Goal: Find specific page/section: Find specific page/section

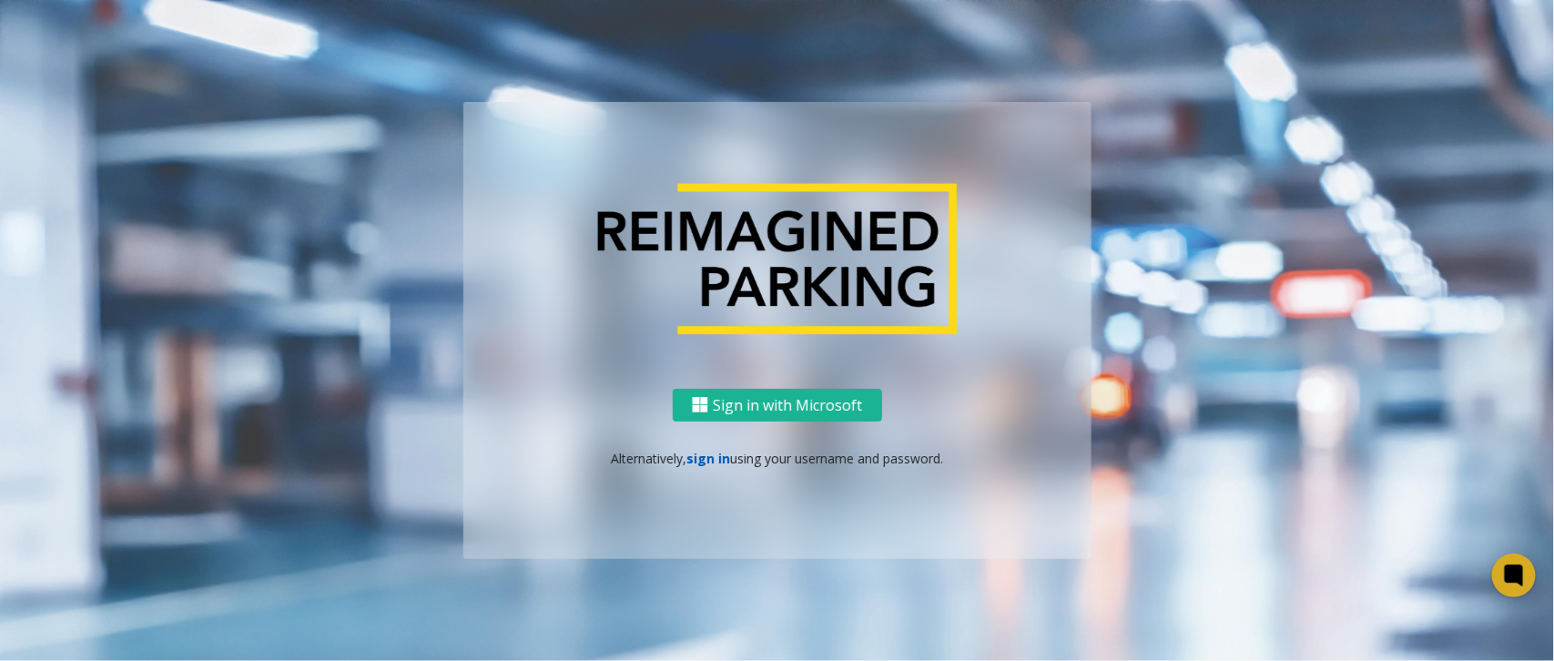
click at [702, 461] on link "sign in" at bounding box center [708, 458] width 44 height 17
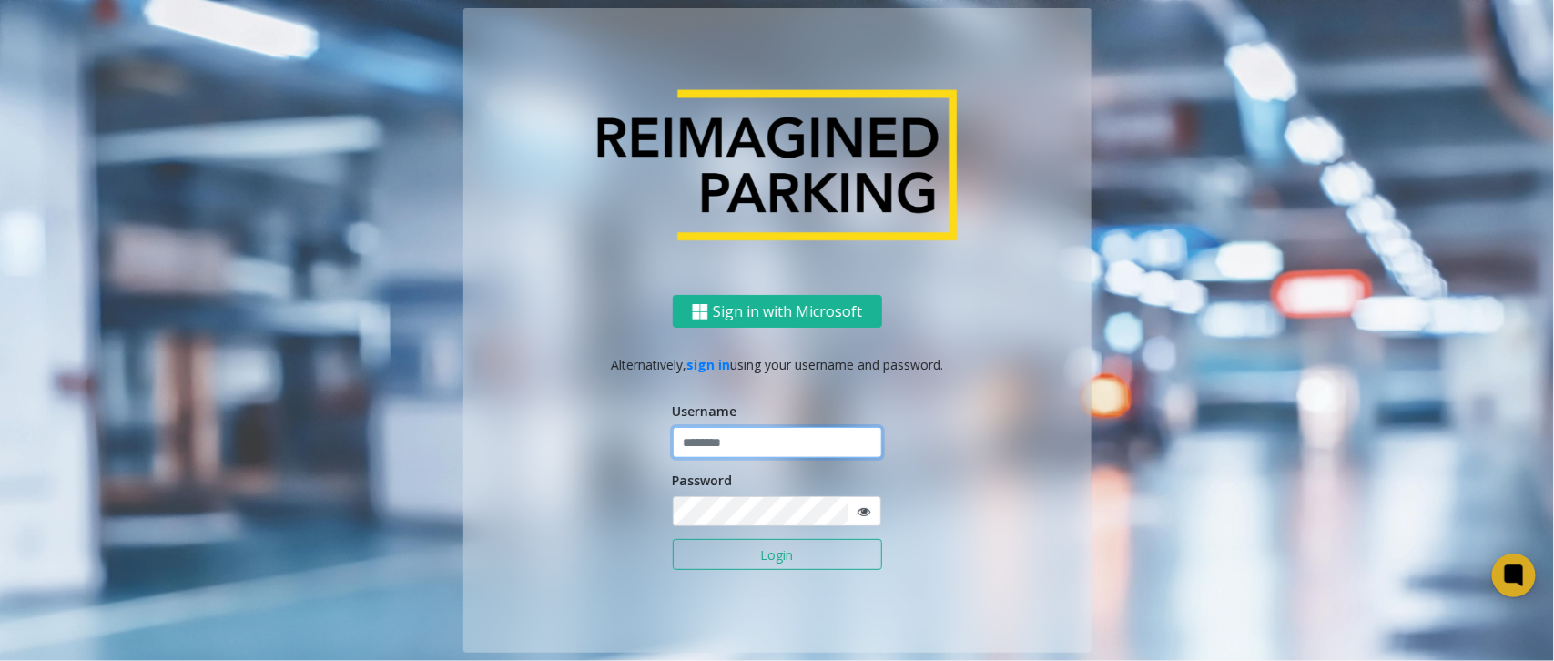
click at [794, 439] on input "text" at bounding box center [777, 442] width 209 height 31
type input "******"
click at [673, 539] on button "Login" at bounding box center [777, 554] width 209 height 31
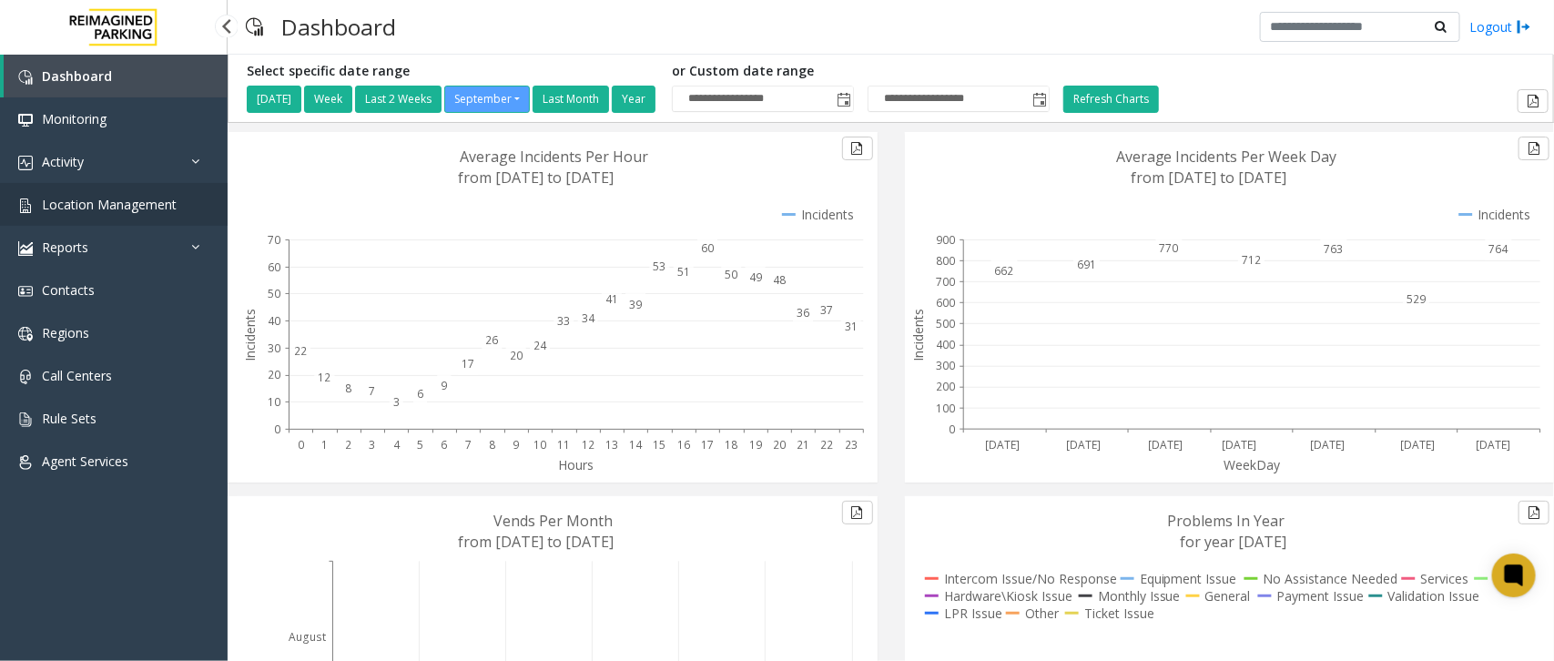
click at [179, 203] on link "Location Management" at bounding box center [114, 204] width 228 height 43
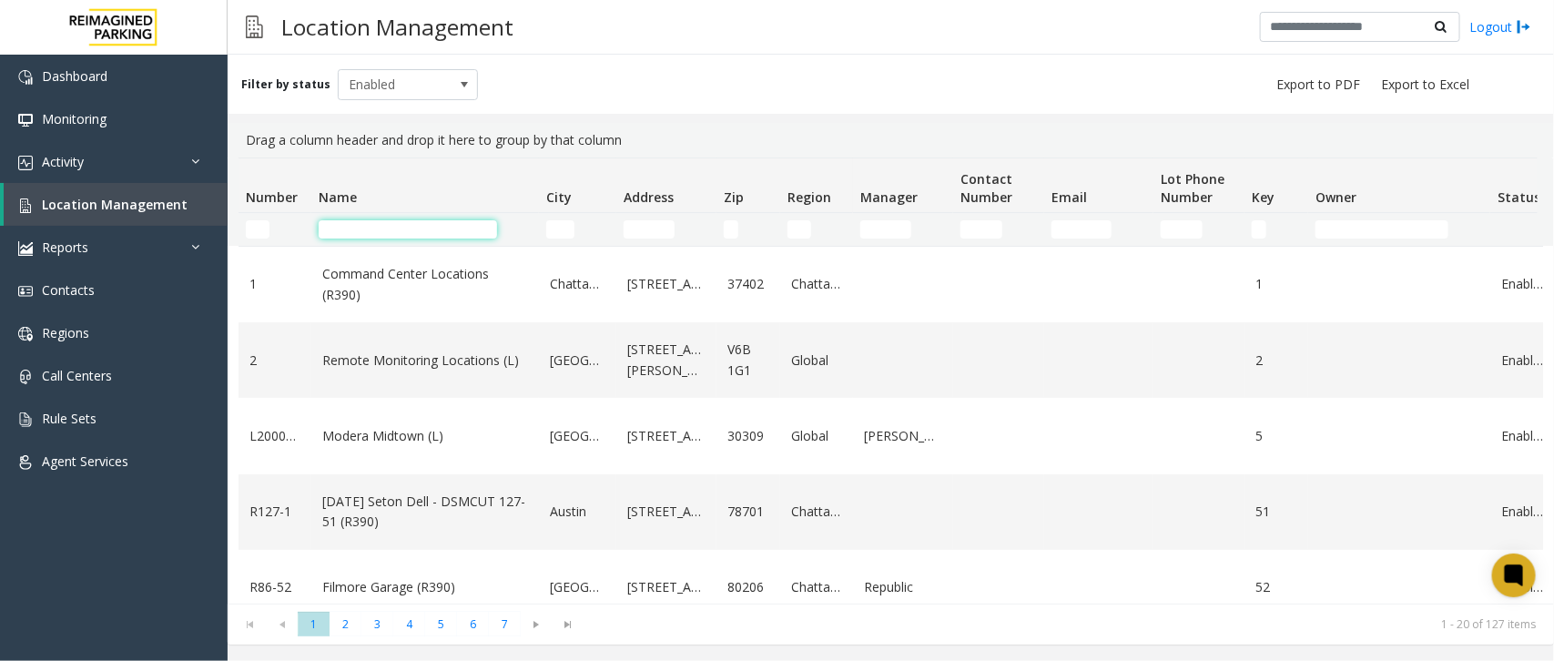
click at [390, 230] on input "Name Filter" at bounding box center [408, 229] width 178 height 18
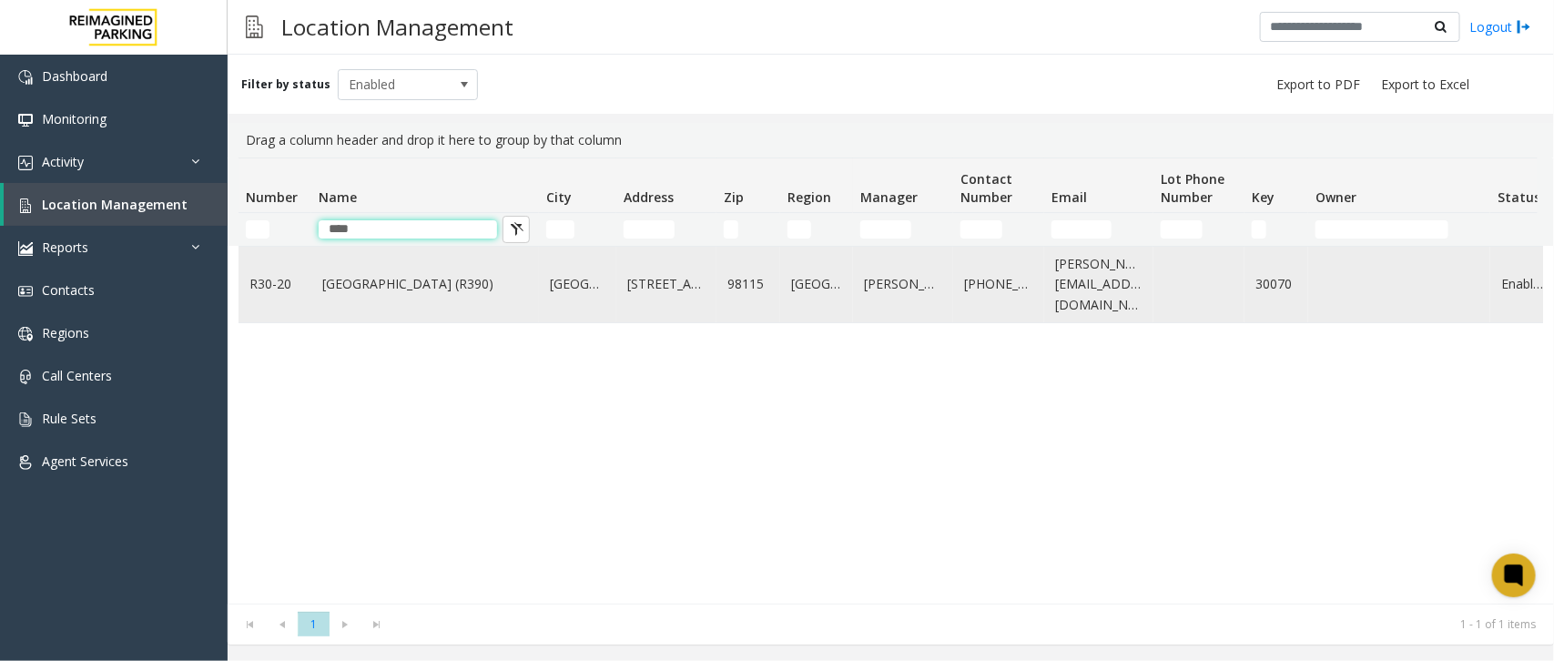
type input "****"
click at [428, 280] on link "Green Lake Village (R390)" at bounding box center [425, 284] width 206 height 20
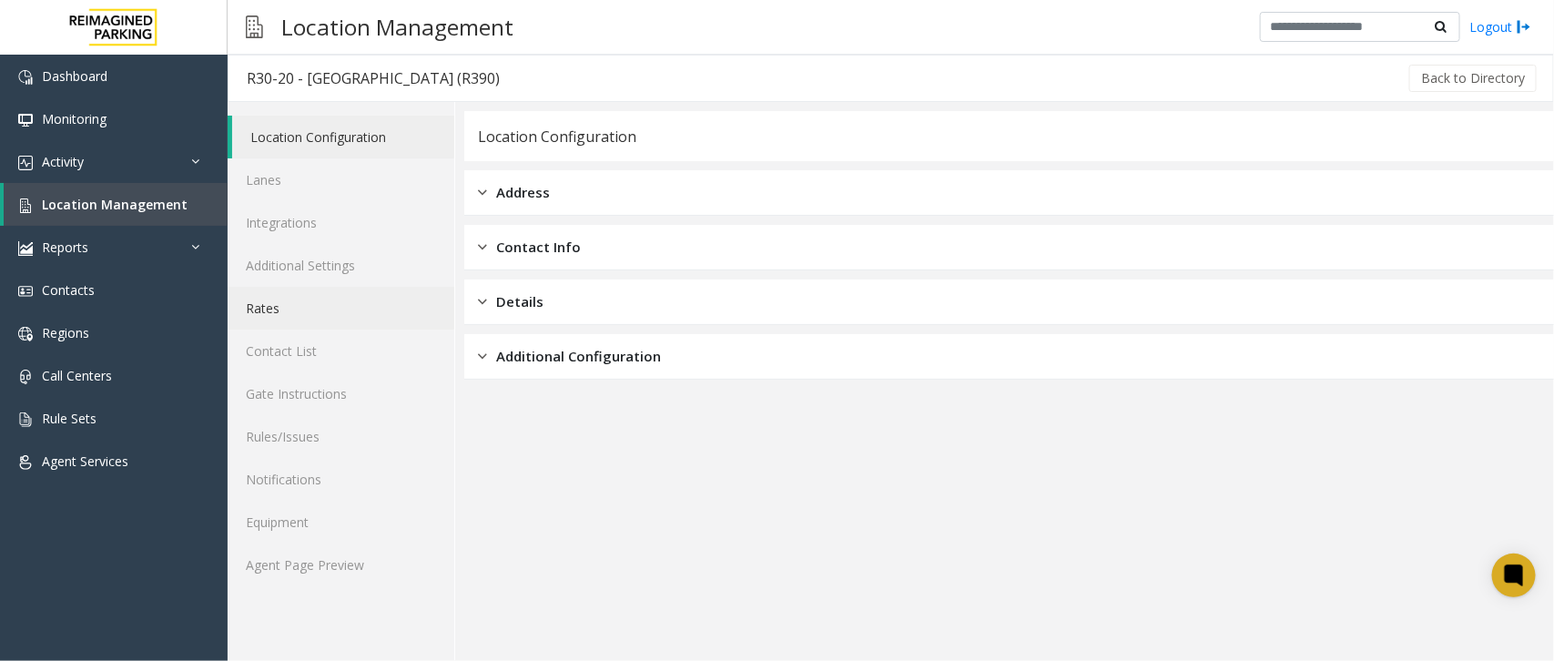
click at [310, 320] on link "Rates" at bounding box center [341, 308] width 227 height 43
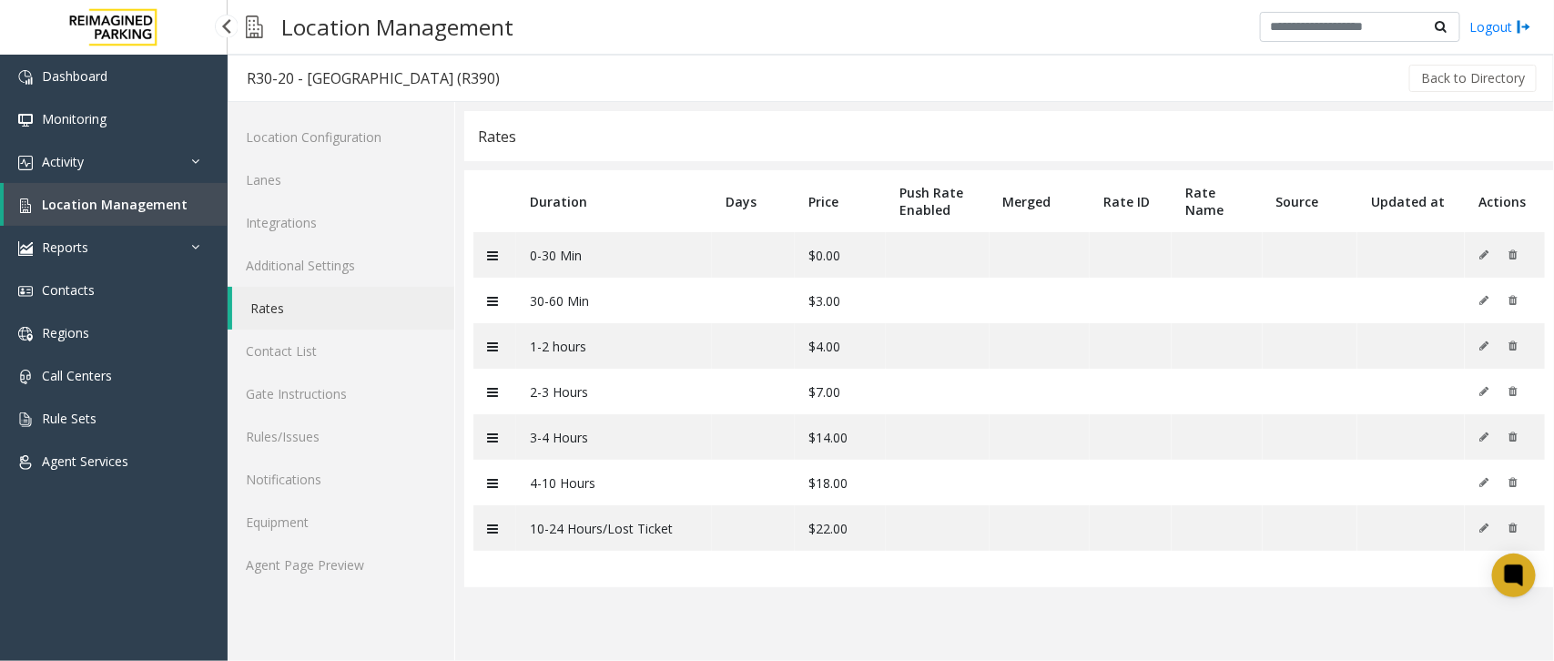
click at [169, 200] on span "Location Management" at bounding box center [115, 204] width 146 height 17
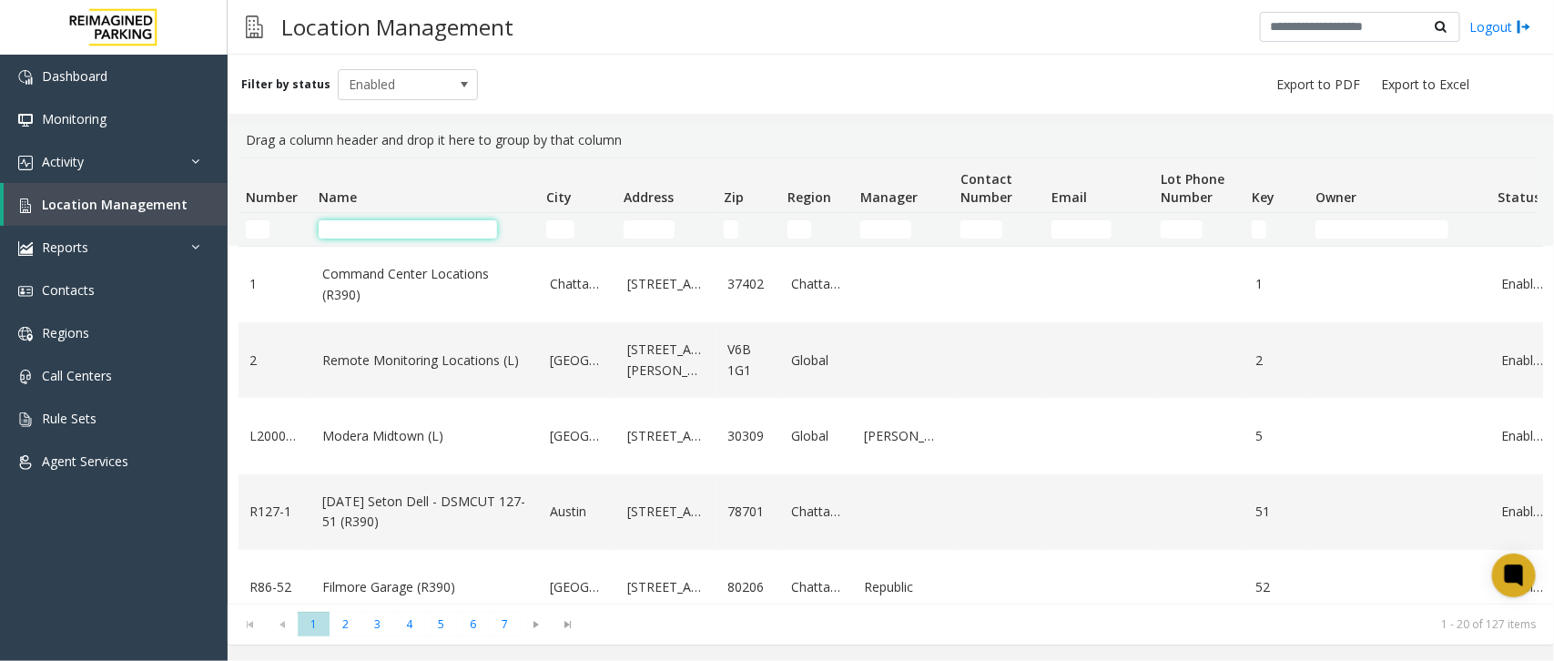
click at [434, 228] on input "Name Filter" at bounding box center [408, 229] width 178 height 18
click at [461, 77] on span at bounding box center [464, 84] width 15 height 15
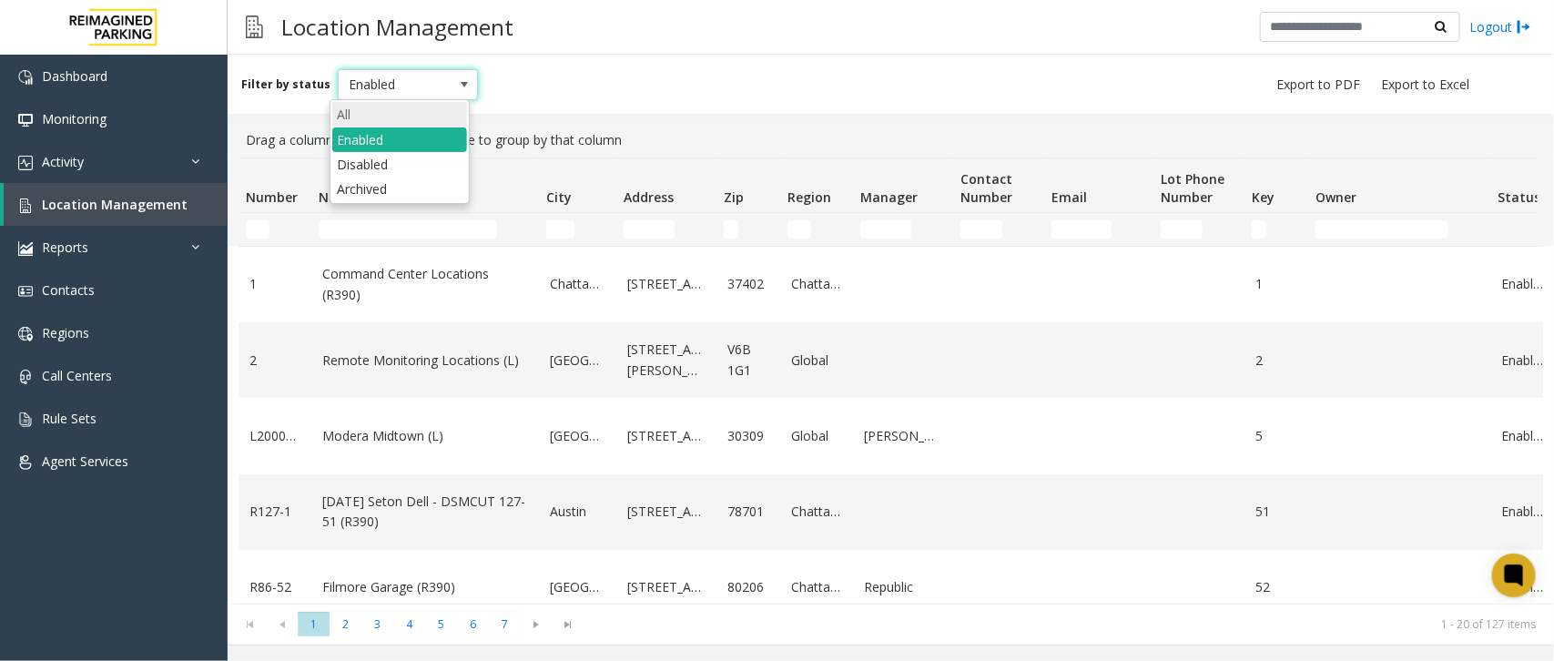
click at [397, 117] on li "All" at bounding box center [399, 114] width 135 height 25
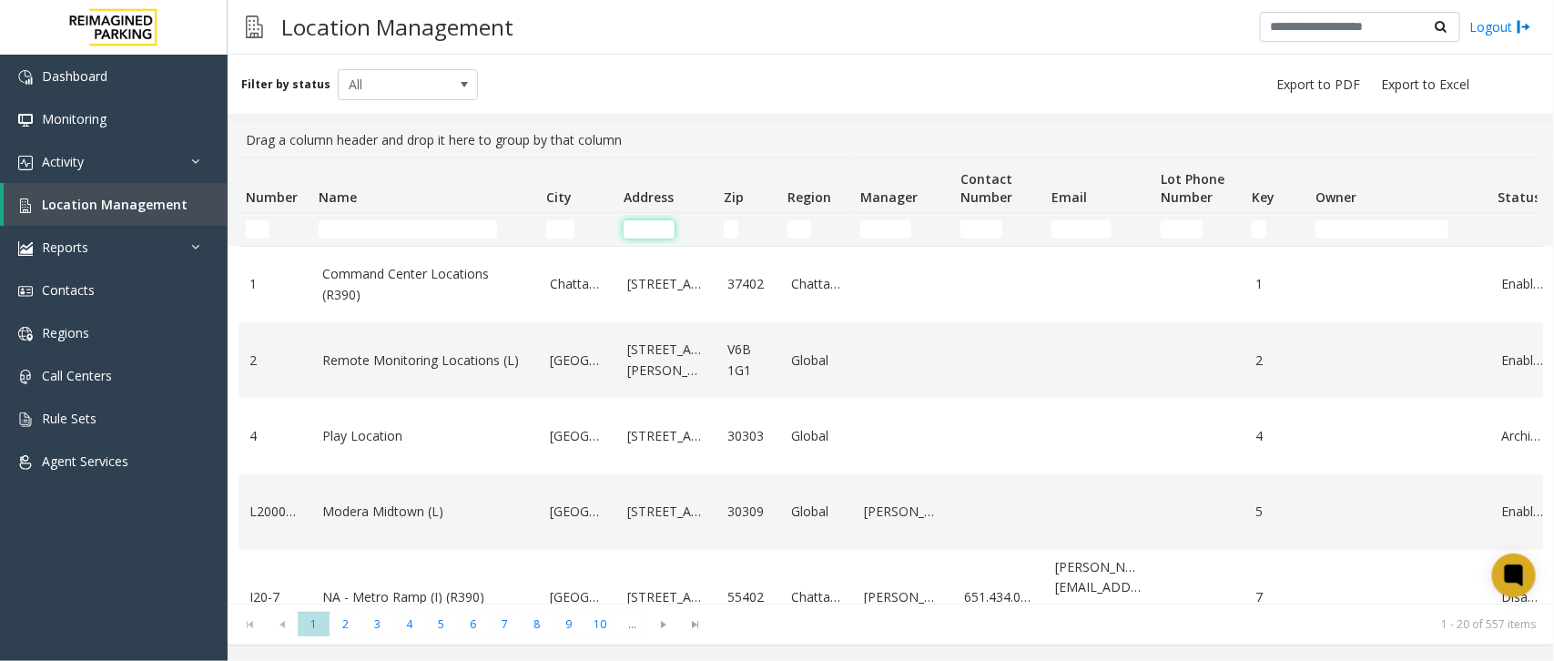
click at [635, 235] on input "Address Filter" at bounding box center [649, 229] width 51 height 18
click at [474, 224] on input "Name Filter" at bounding box center [408, 229] width 178 height 18
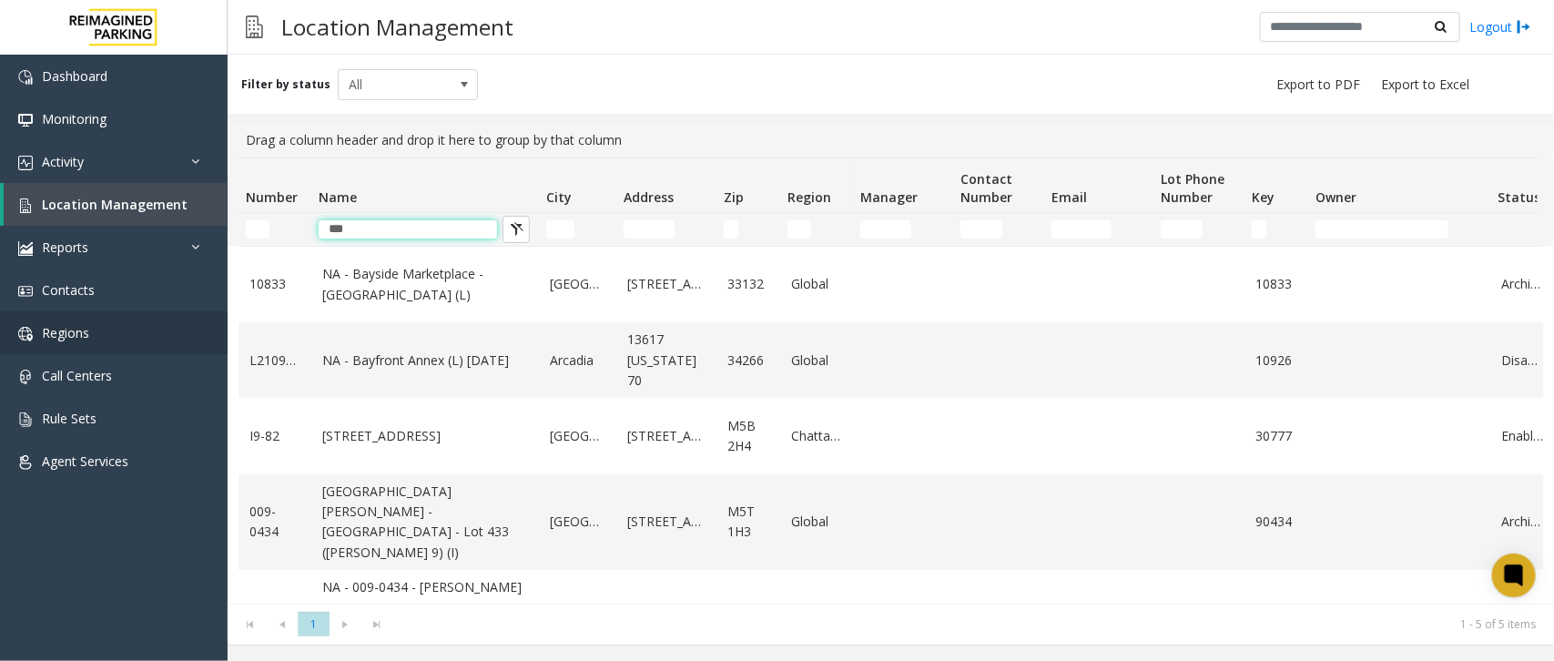
type input "***"
click at [646, 238] on input "Address Filter" at bounding box center [649, 229] width 51 height 18
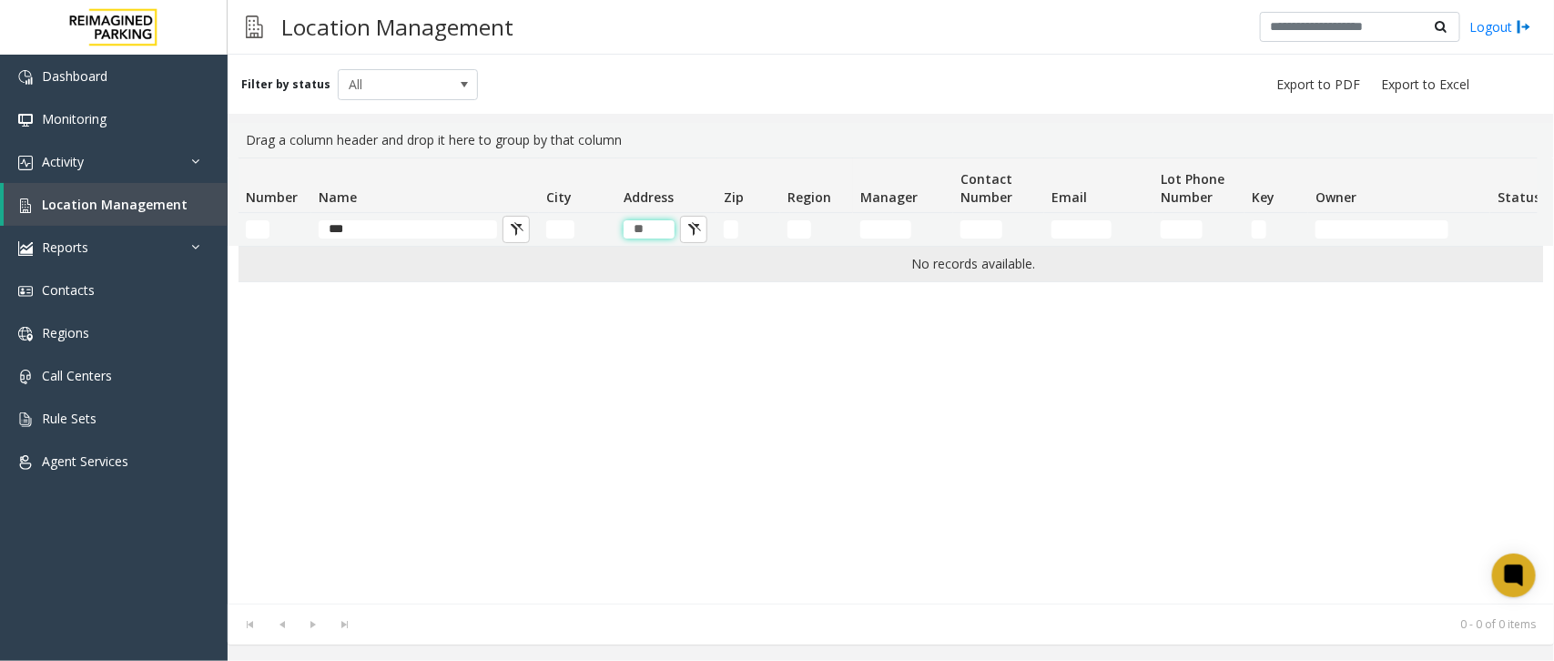
type input "*"
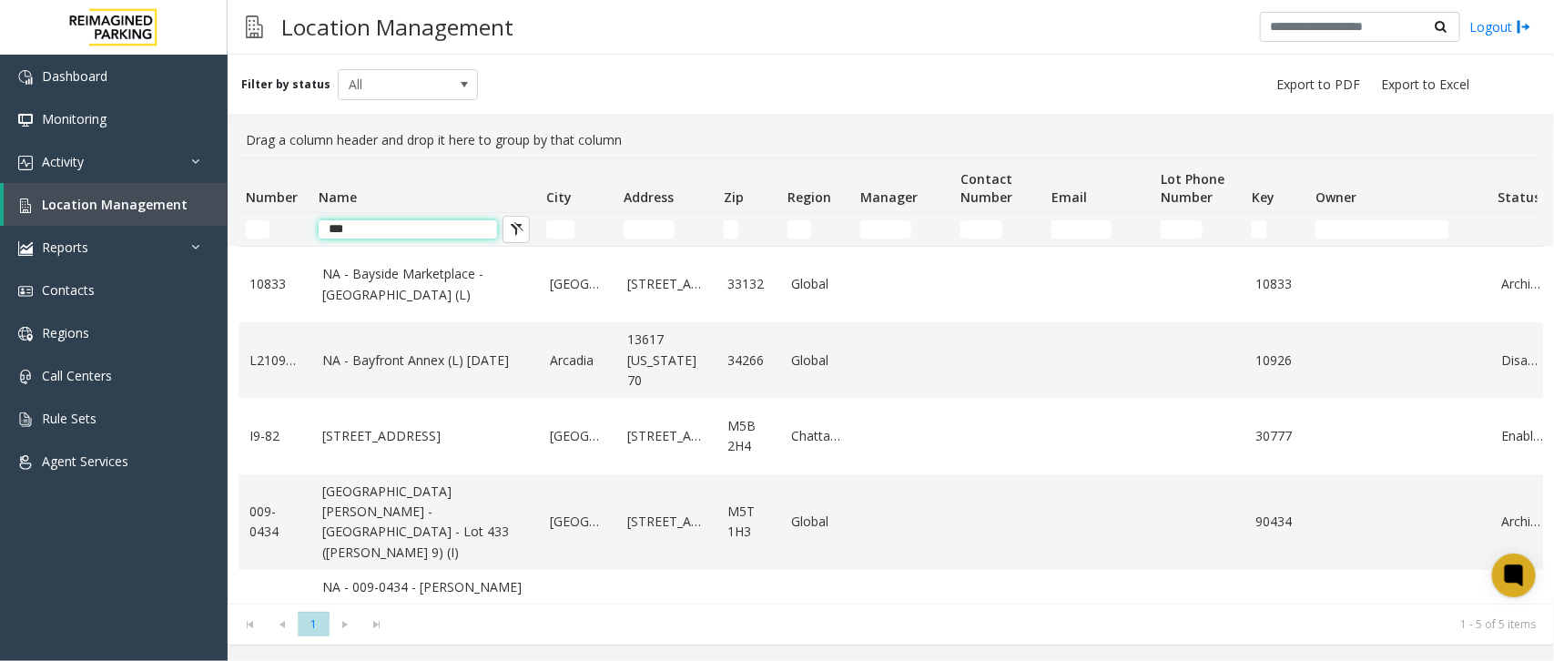
click at [385, 235] on input "***" at bounding box center [408, 229] width 178 height 18
type input "*"
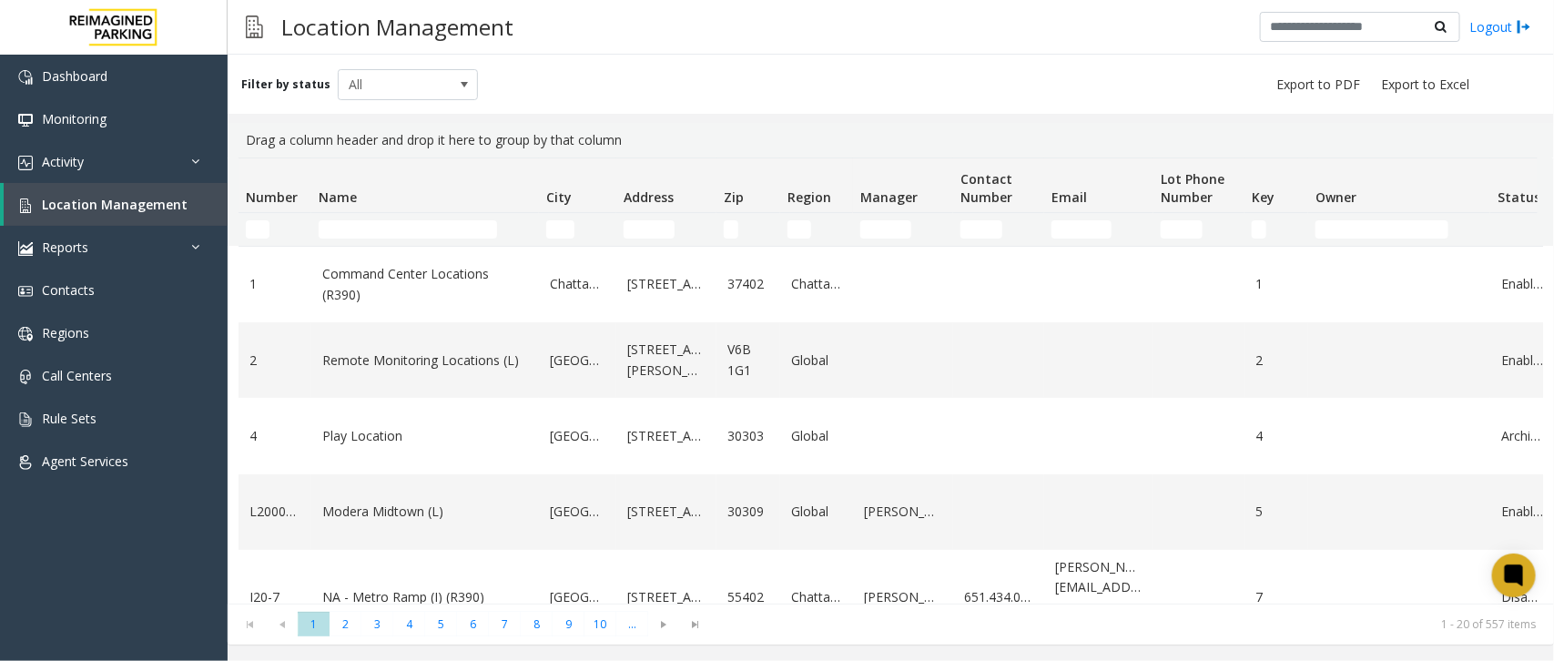
click at [448, 232] on input "Name Filter" at bounding box center [408, 229] width 178 height 18
drag, startPoint x: 0, startPoint y: 0, endPoint x: 164, endPoint y: 169, distance: 235.6
click at [164, 169] on link "Activity" at bounding box center [114, 161] width 228 height 43
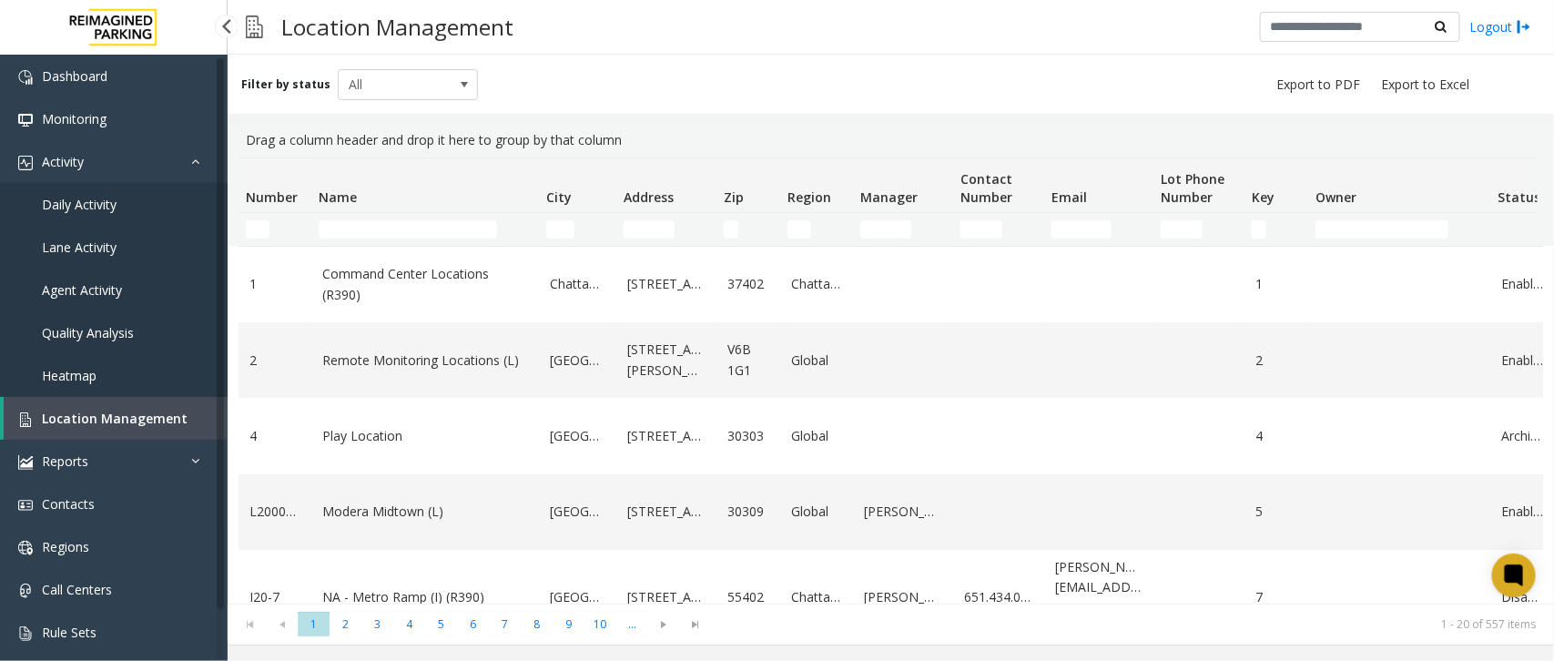
click at [157, 208] on link "Daily Activity" at bounding box center [114, 204] width 228 height 43
click at [64, 210] on span "Daily Activity" at bounding box center [79, 204] width 75 height 17
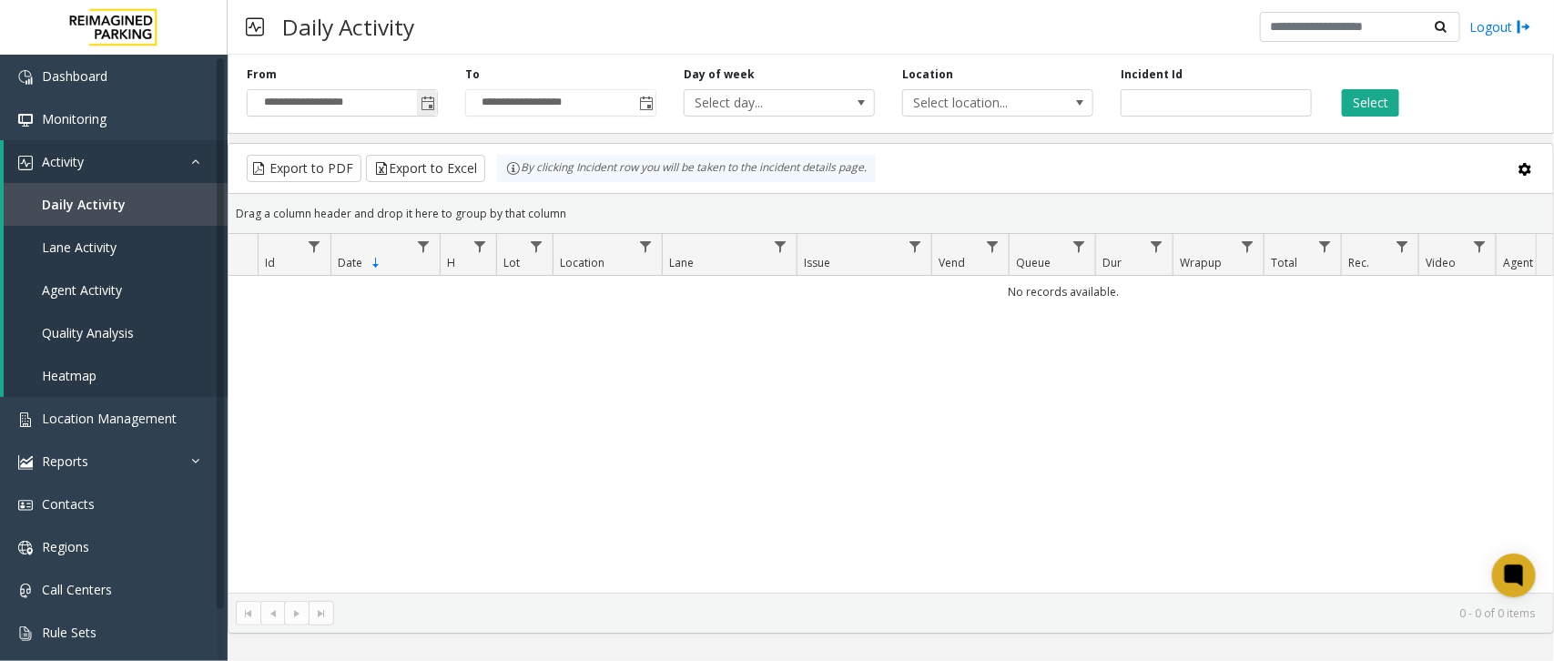
click at [421, 110] on span "Toggle popup" at bounding box center [428, 103] width 15 height 15
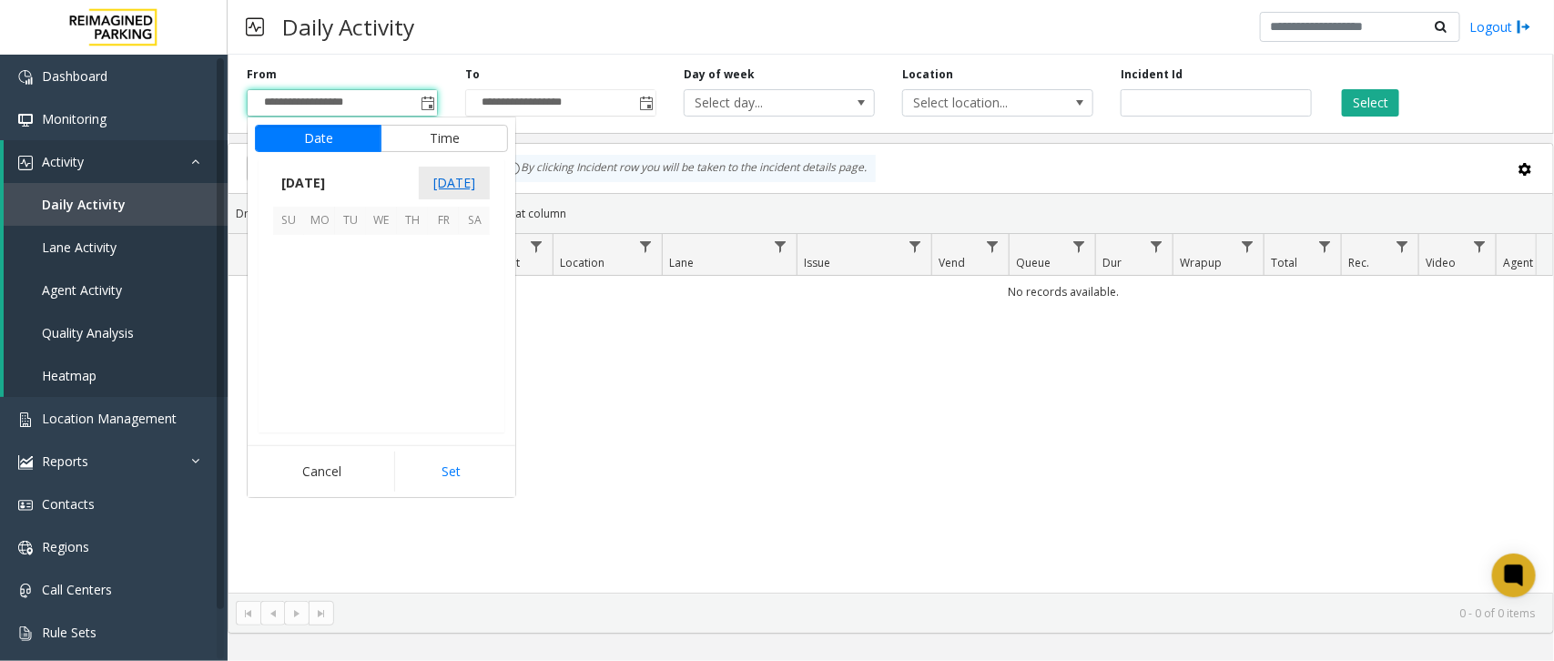
scroll to position [326539, 0]
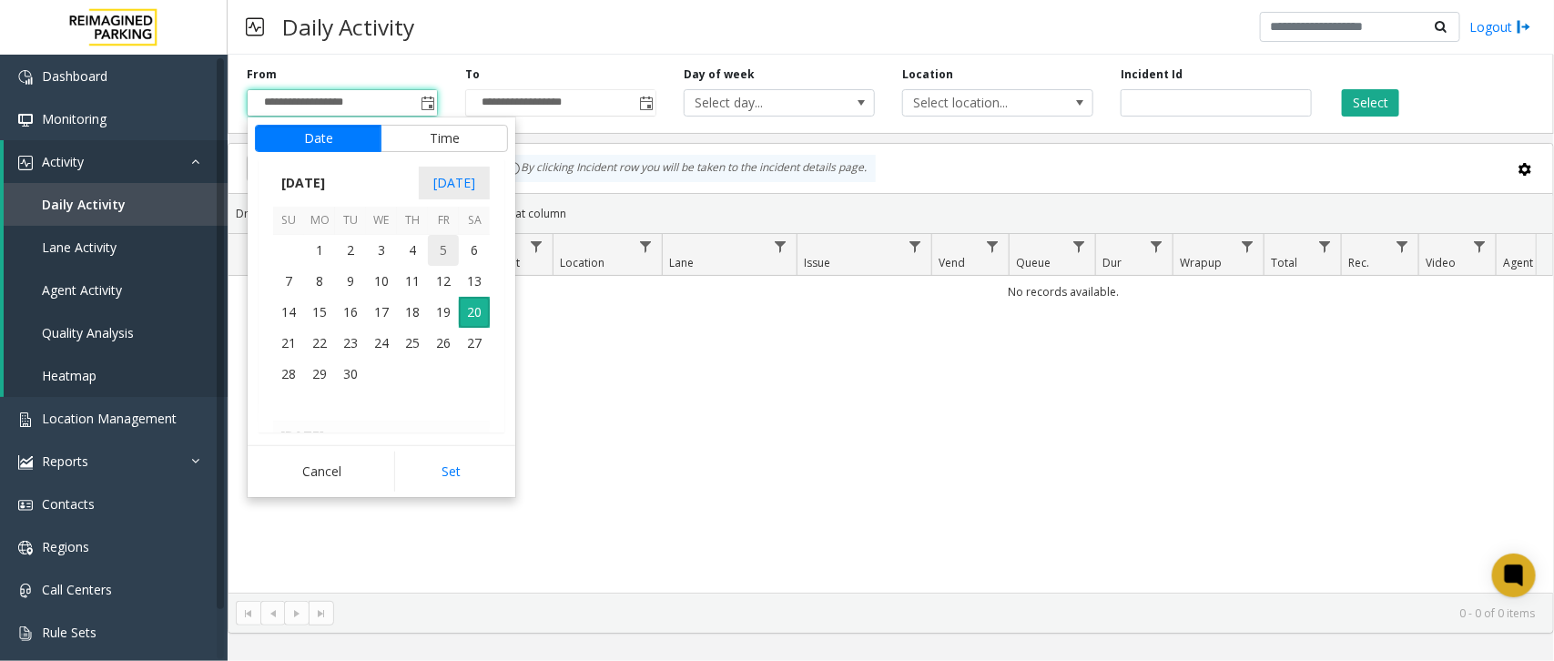
click at [429, 250] on span "5" at bounding box center [443, 250] width 31 height 31
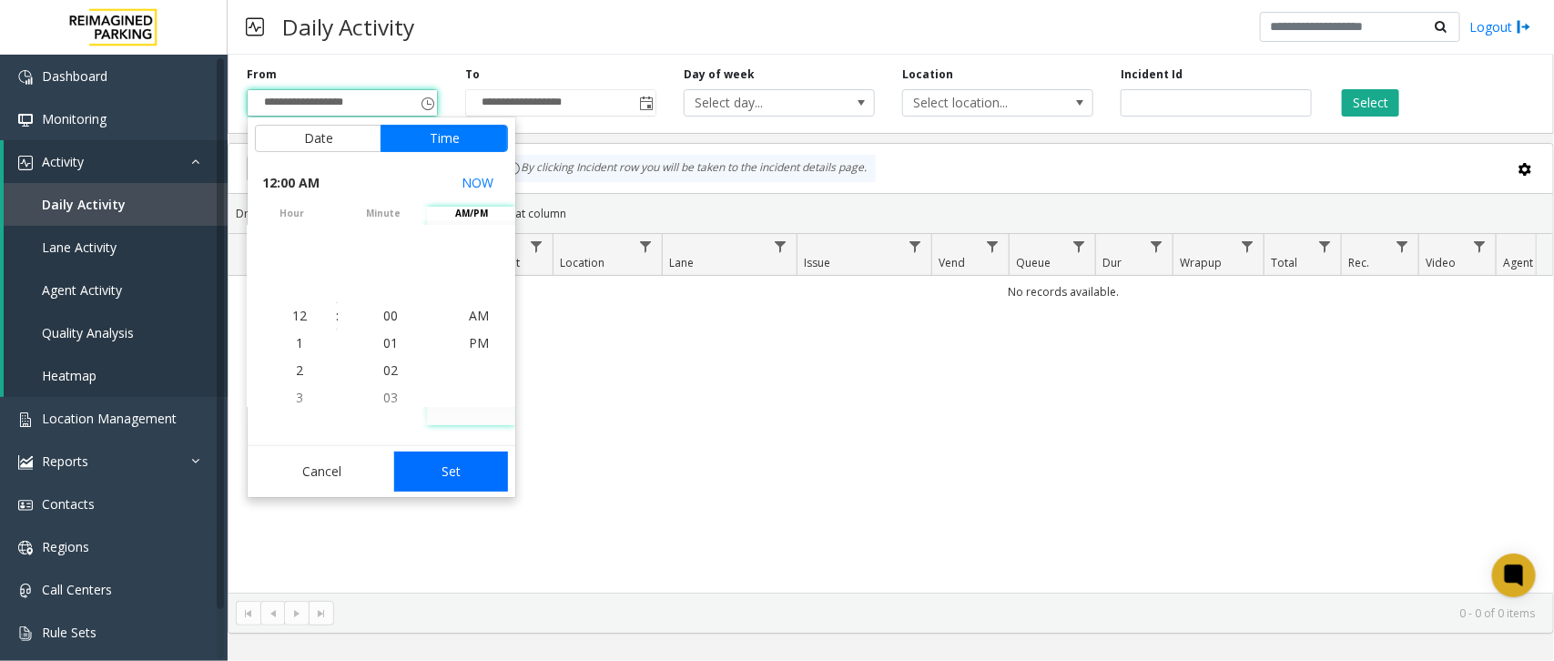
click at [483, 479] on button "Set" at bounding box center [451, 471] width 115 height 40
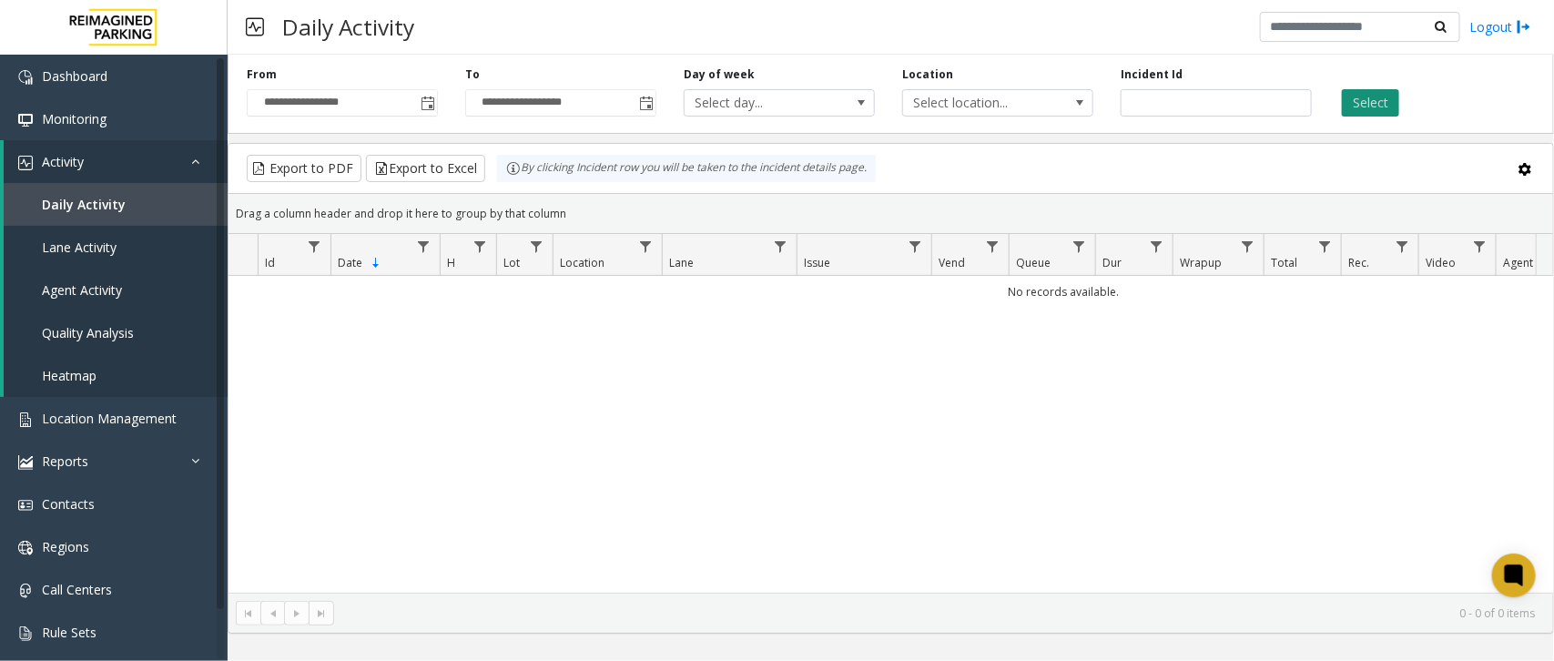
click at [1384, 98] on button "Select" at bounding box center [1370, 102] width 57 height 27
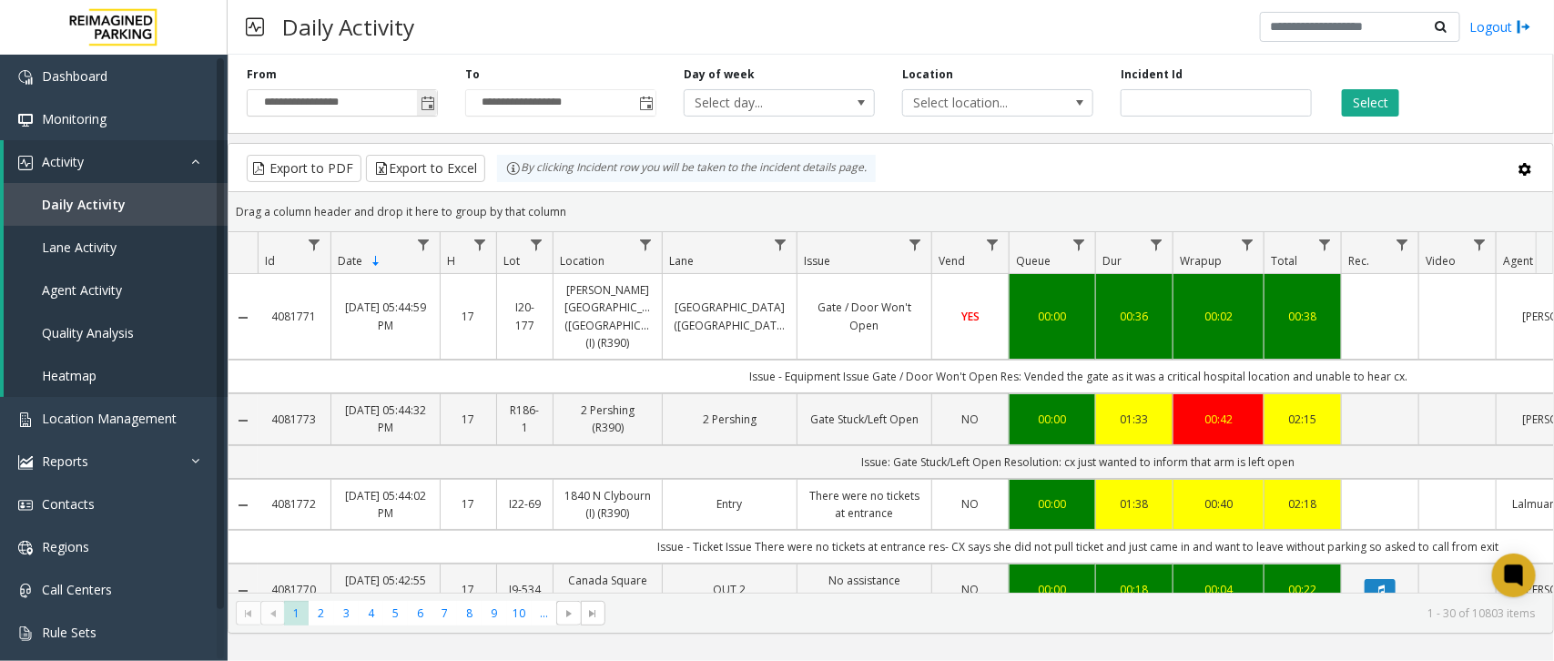
click at [432, 106] on span "Toggle popup" at bounding box center [428, 103] width 15 height 15
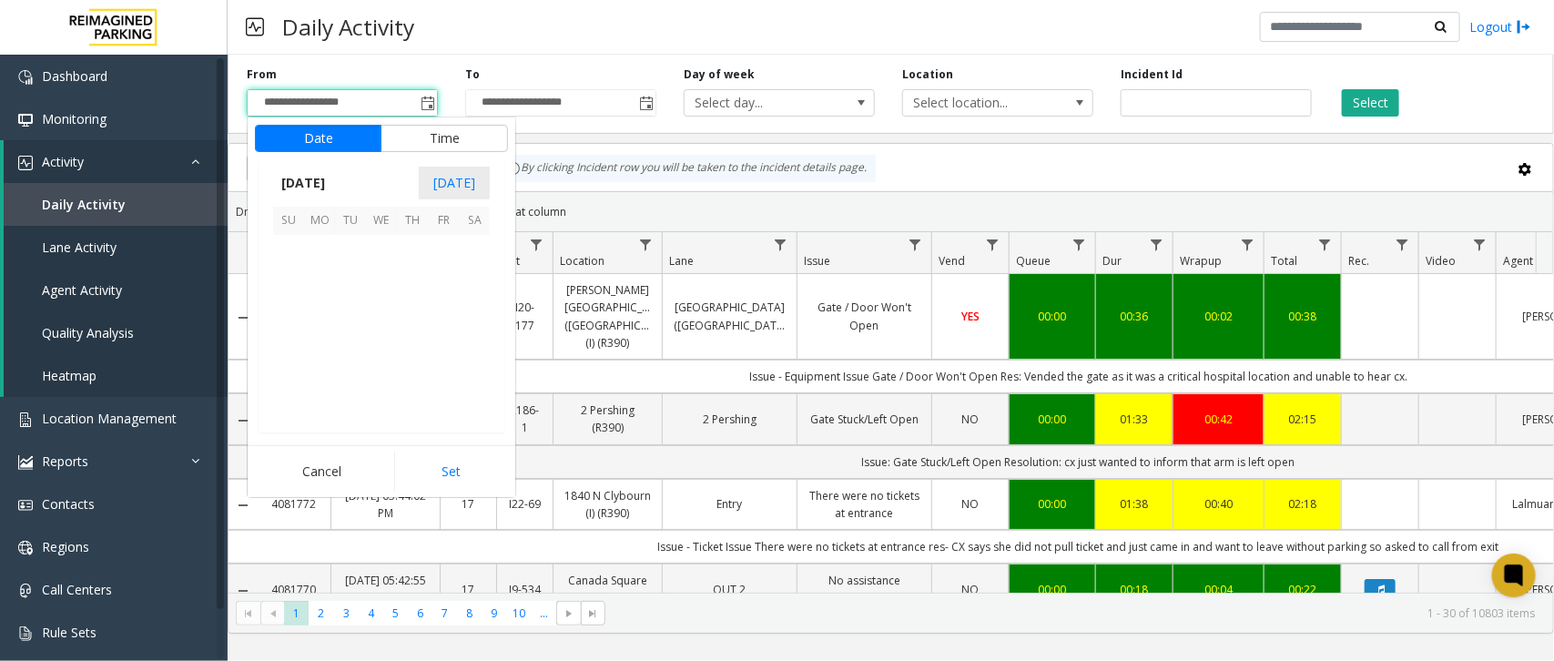
scroll to position [326539, 0]
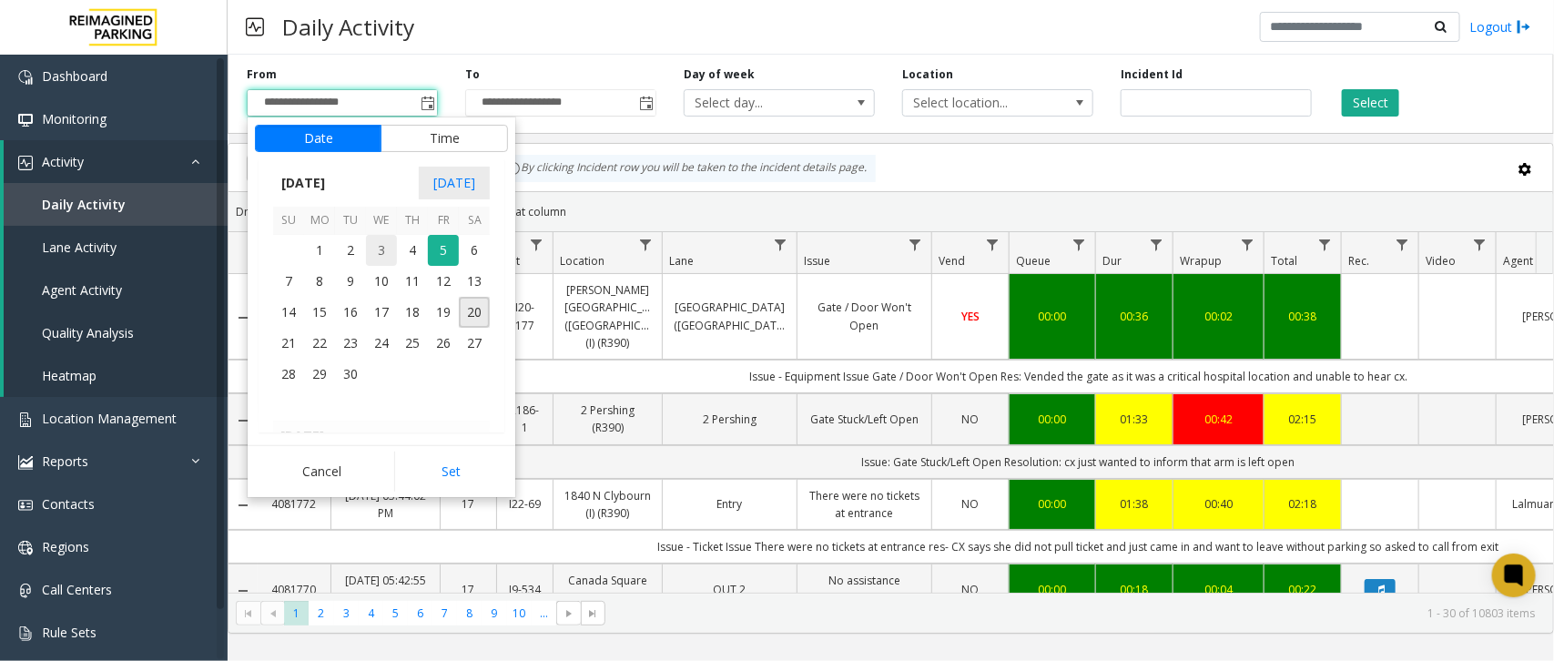
click at [394, 260] on span "3" at bounding box center [381, 250] width 31 height 31
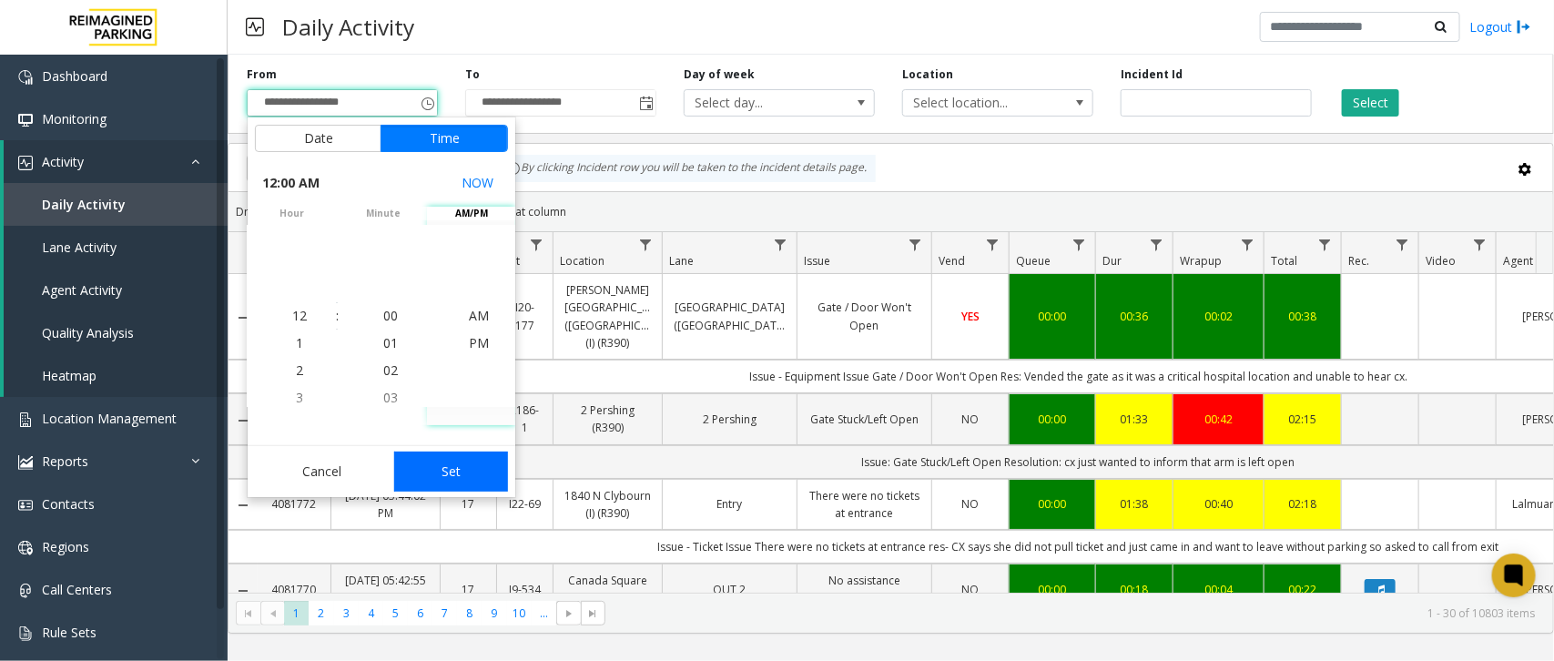
click at [464, 482] on button "Set" at bounding box center [451, 471] width 115 height 40
type input "**********"
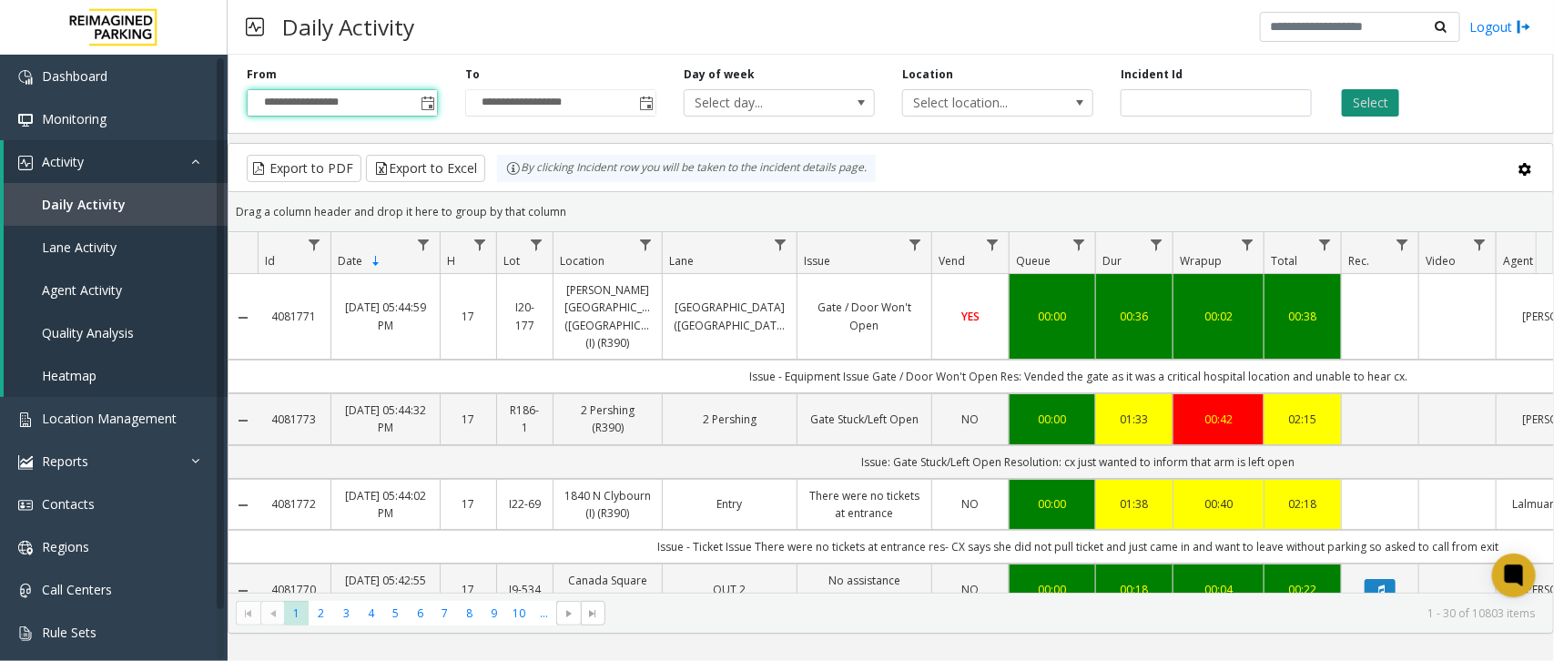
click at [1370, 109] on button "Select" at bounding box center [1370, 102] width 57 height 27
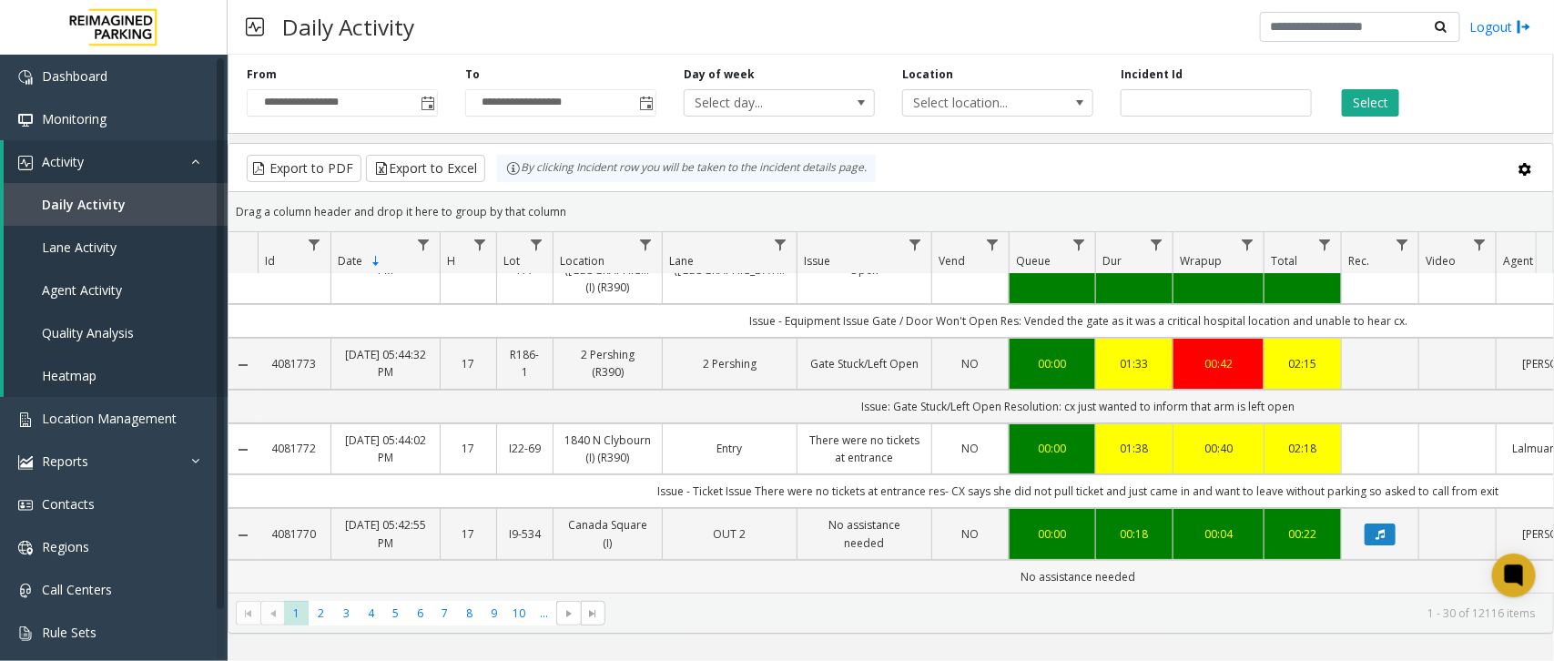
scroll to position [79, 0]
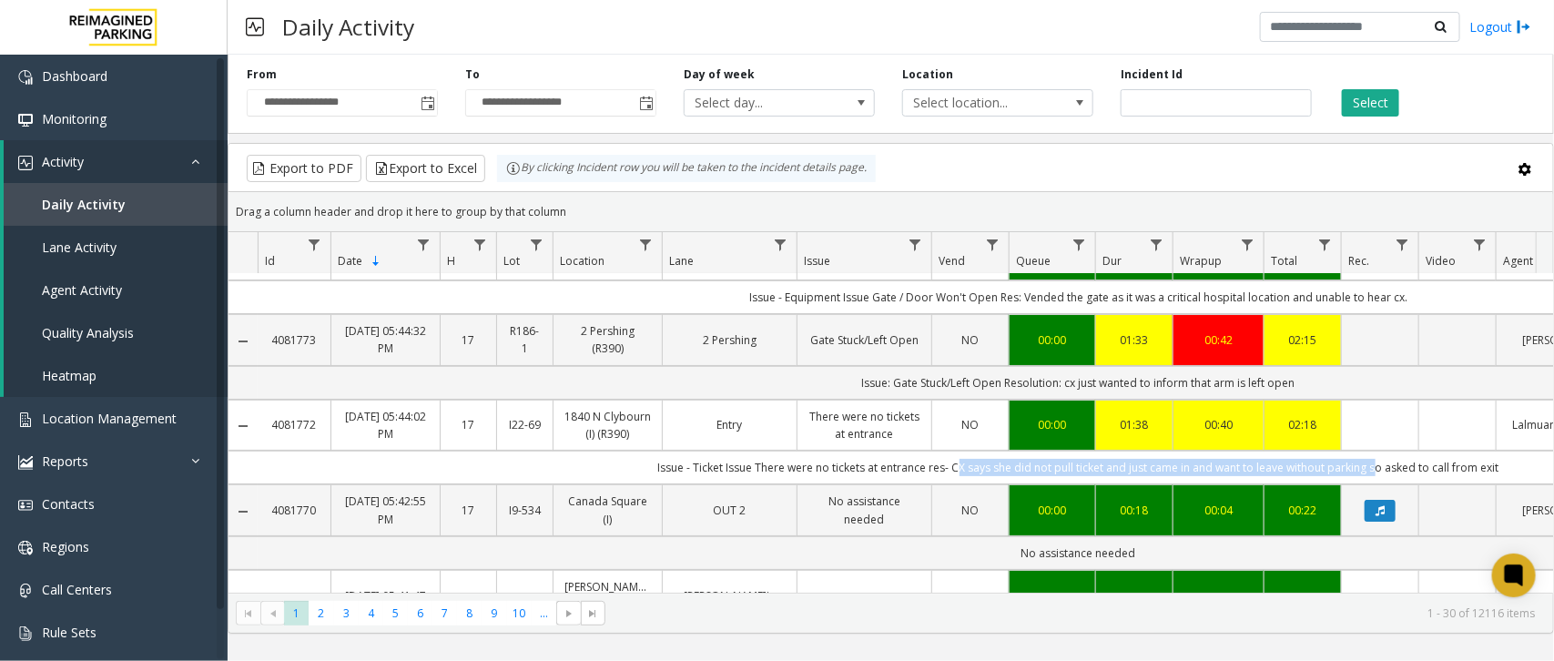
drag, startPoint x: 953, startPoint y: 529, endPoint x: 1370, endPoint y: 461, distance: 422.3
click at [1370, 461] on td "Issue - Ticket Issue There were no tickets at entrance res- CX says she did not…" at bounding box center [1078, 468] width 1641 height 34
copy td "CX says she did not pull ticket and just came in and want to leave without park…"
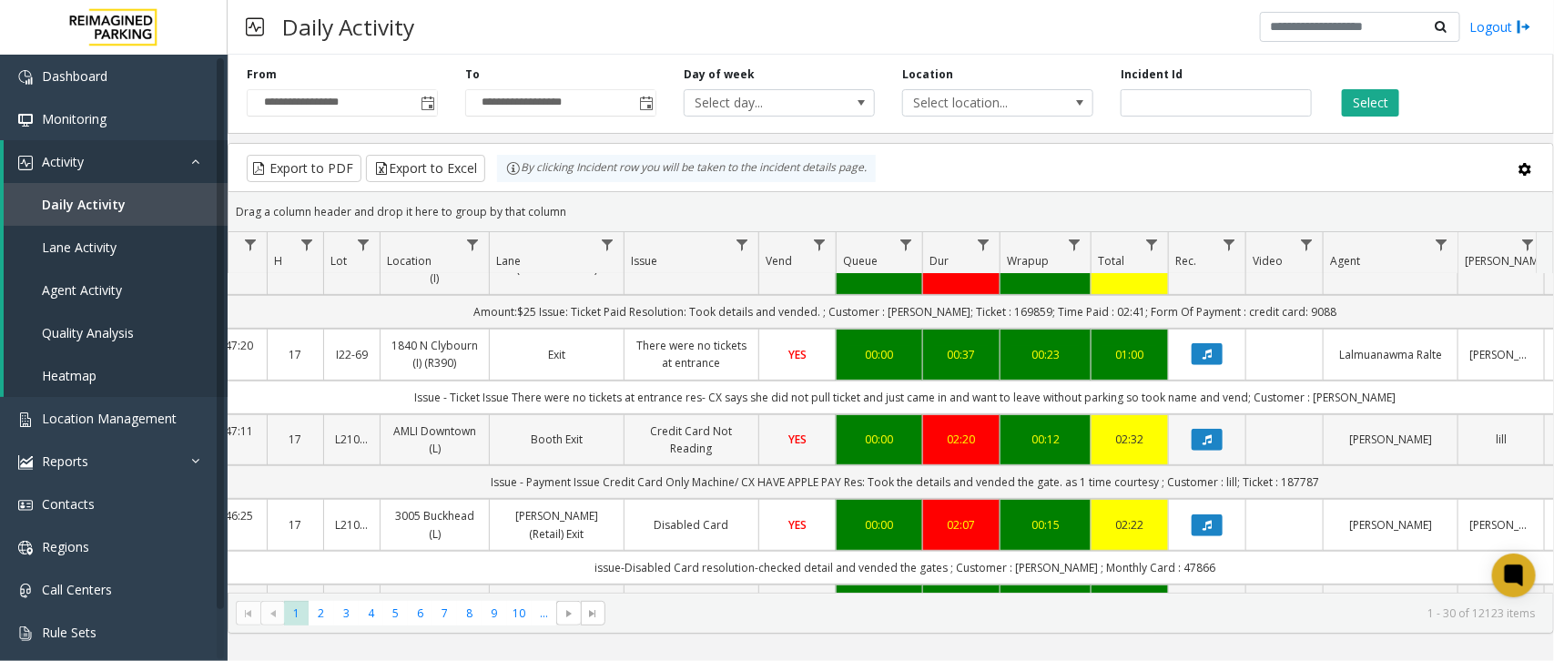
scroll to position [341, 173]
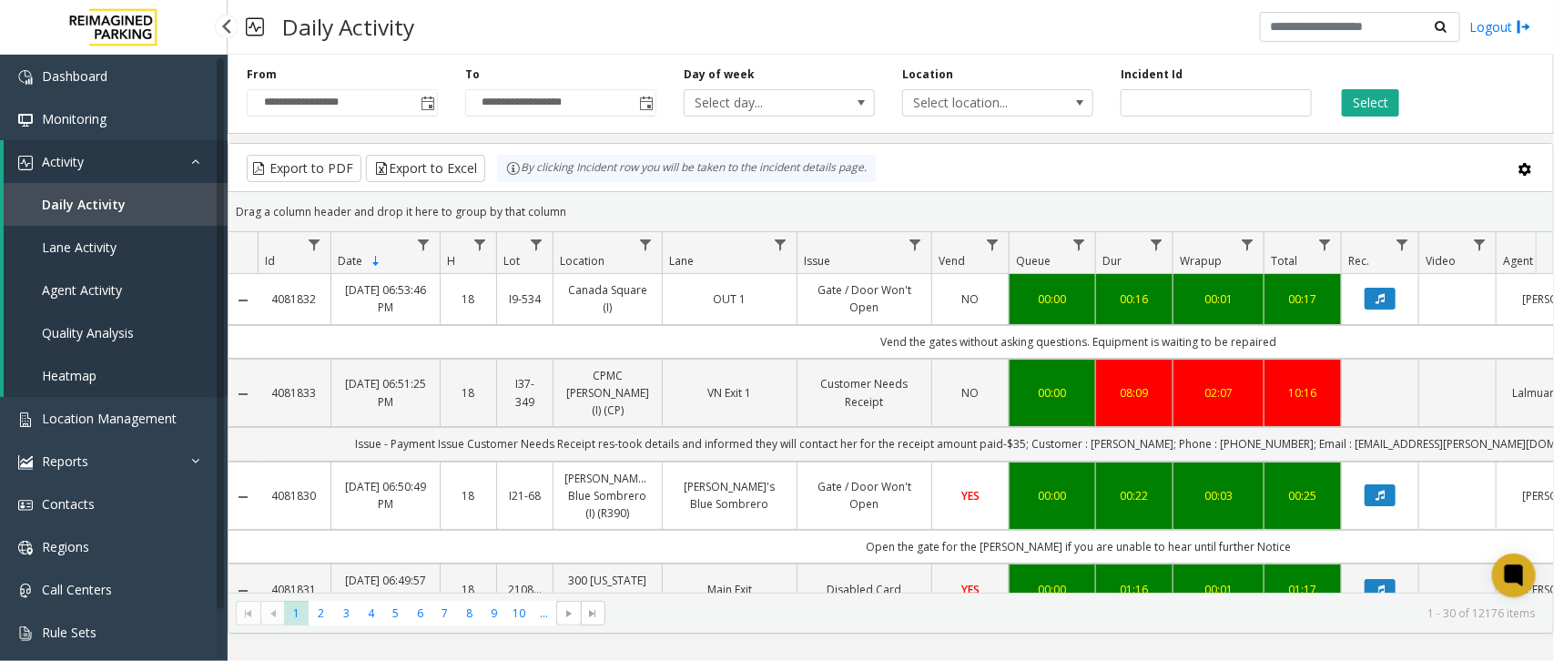
scroll to position [341, 173]
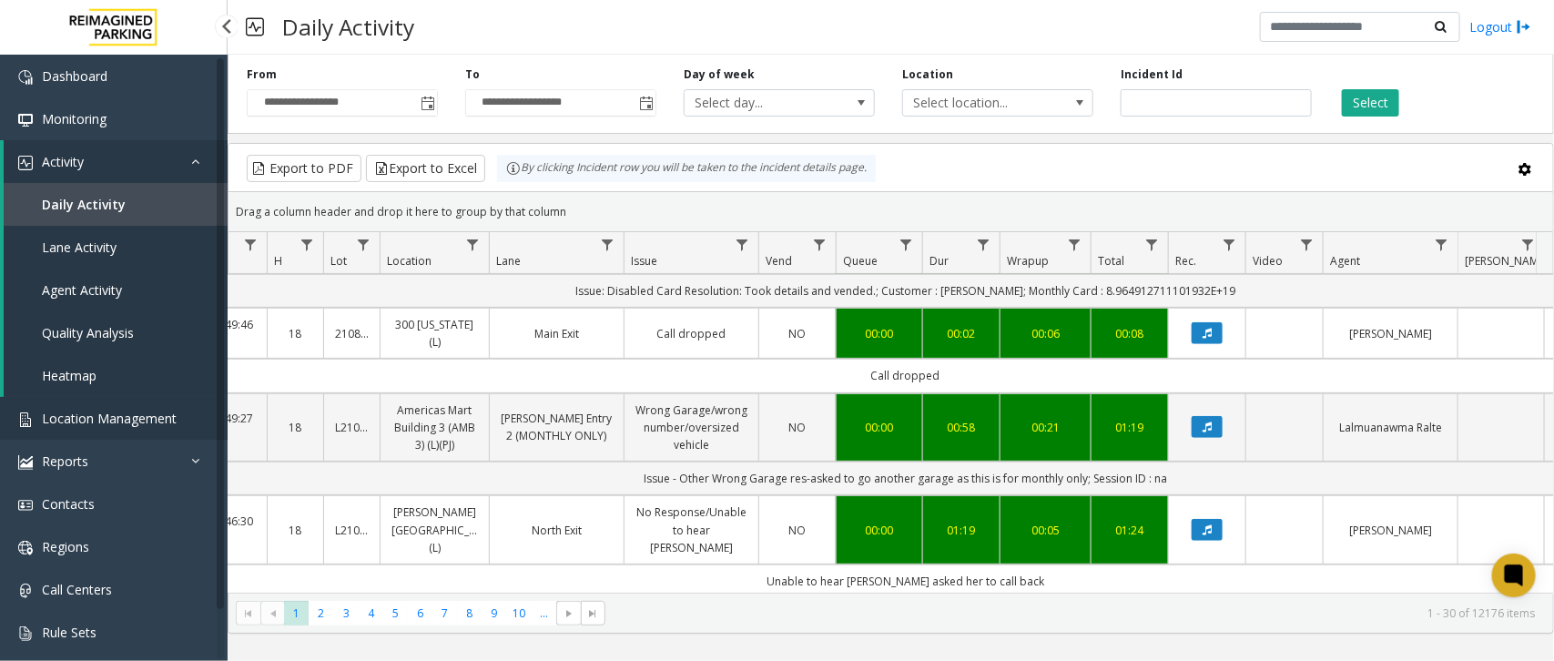
click at [118, 410] on span "Location Management" at bounding box center [109, 418] width 135 height 17
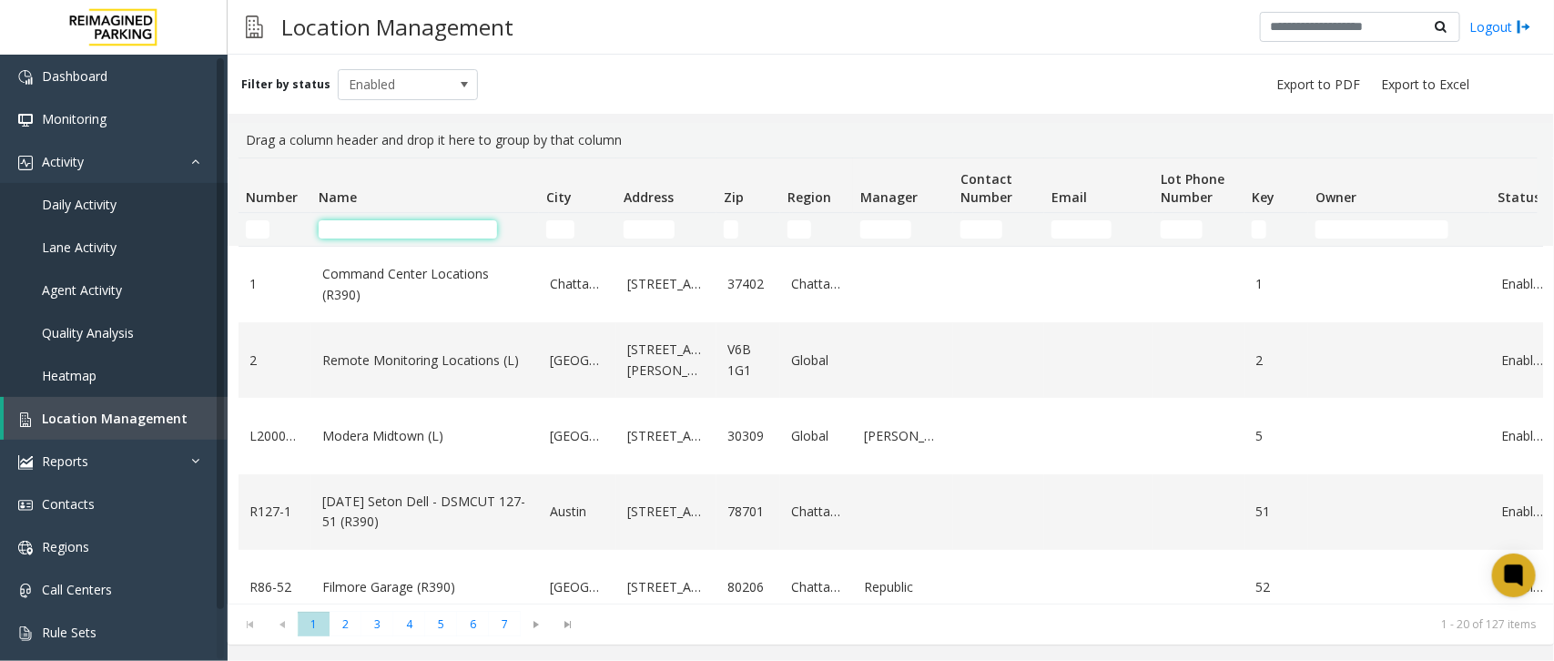
click at [358, 224] on input "Name Filter" at bounding box center [408, 229] width 178 height 18
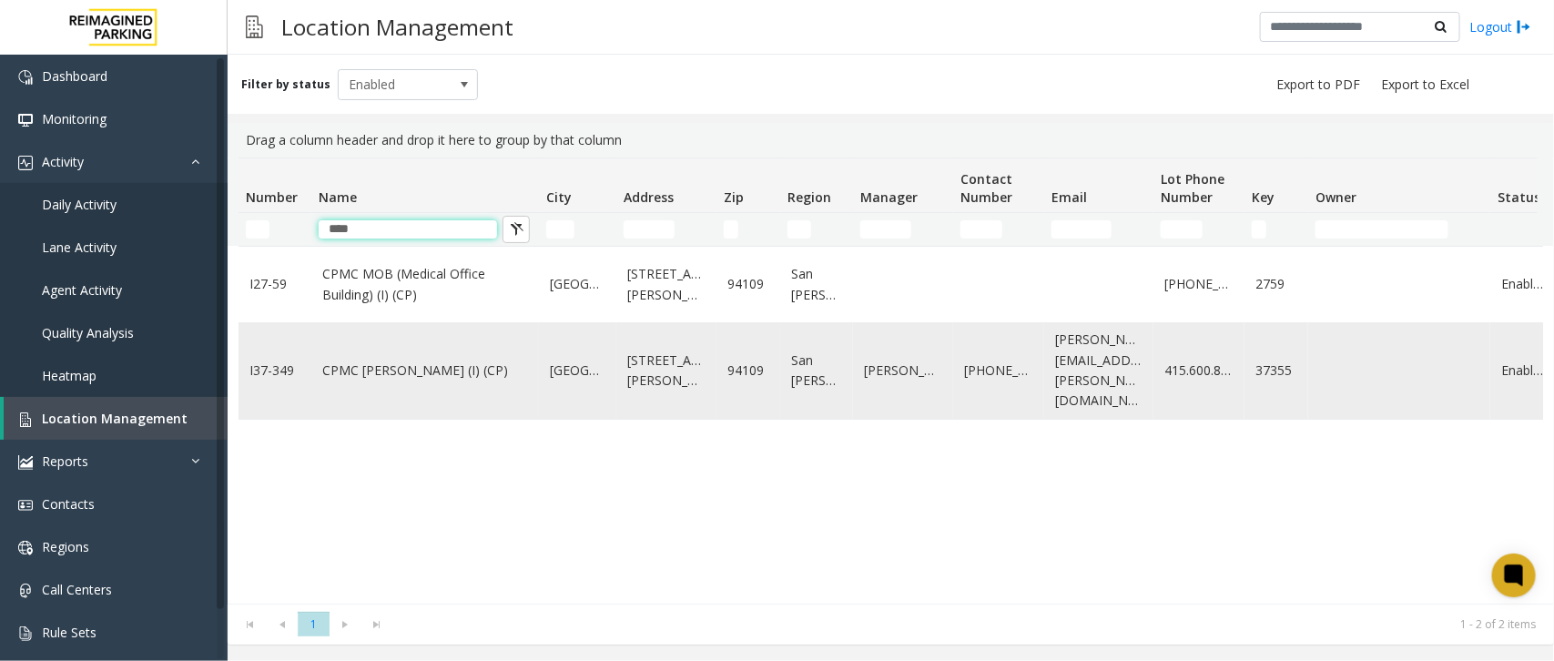
type input "****"
click at [421, 366] on link "CPMC [PERSON_NAME] (I) (CP)" at bounding box center [425, 370] width 206 height 20
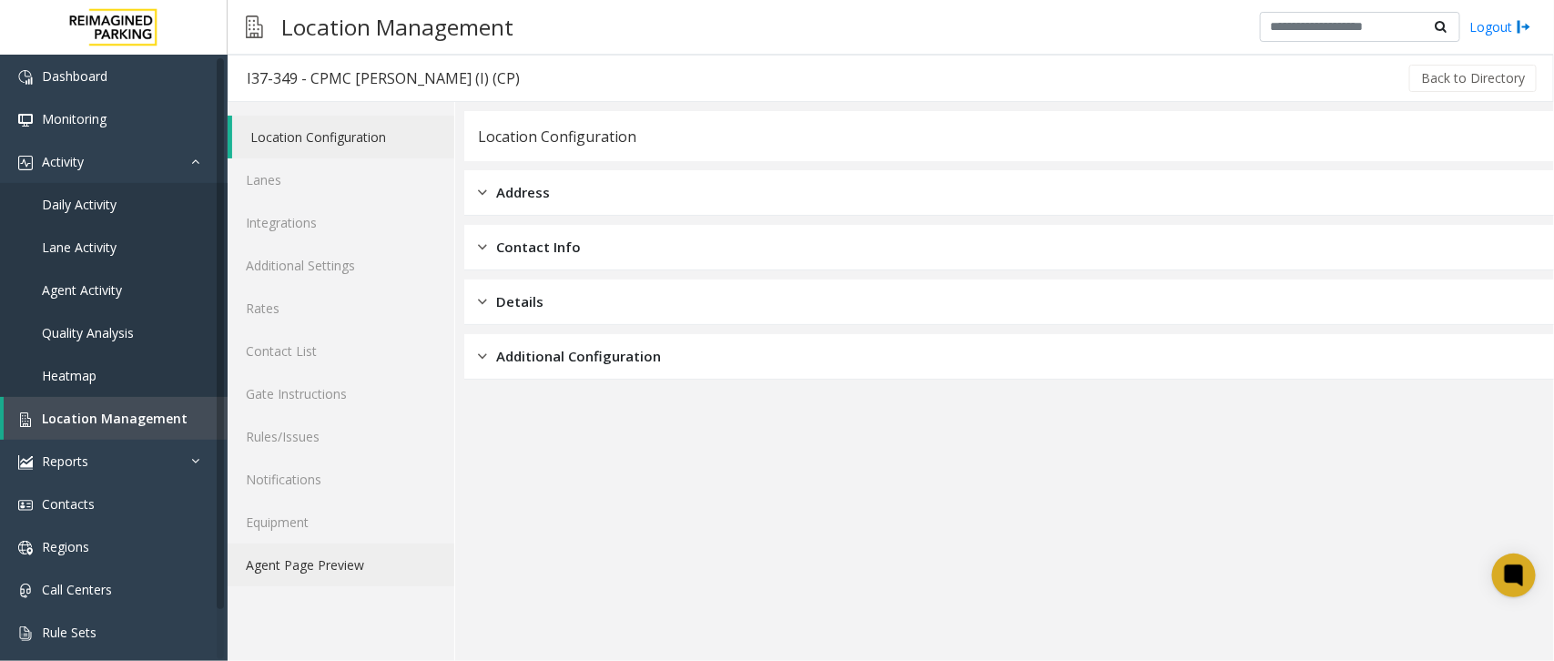
click at [365, 569] on link "Agent Page Preview" at bounding box center [341, 564] width 227 height 43
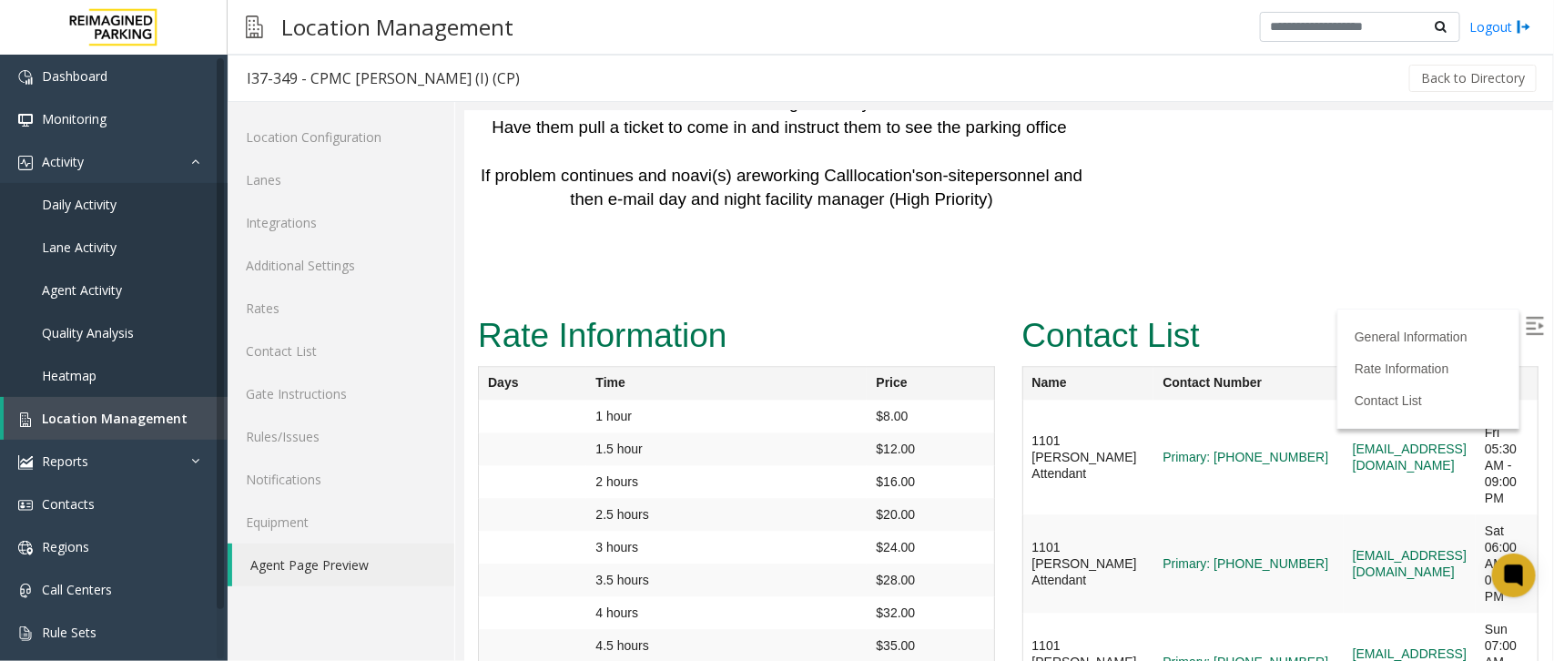
scroll to position [5071, 0]
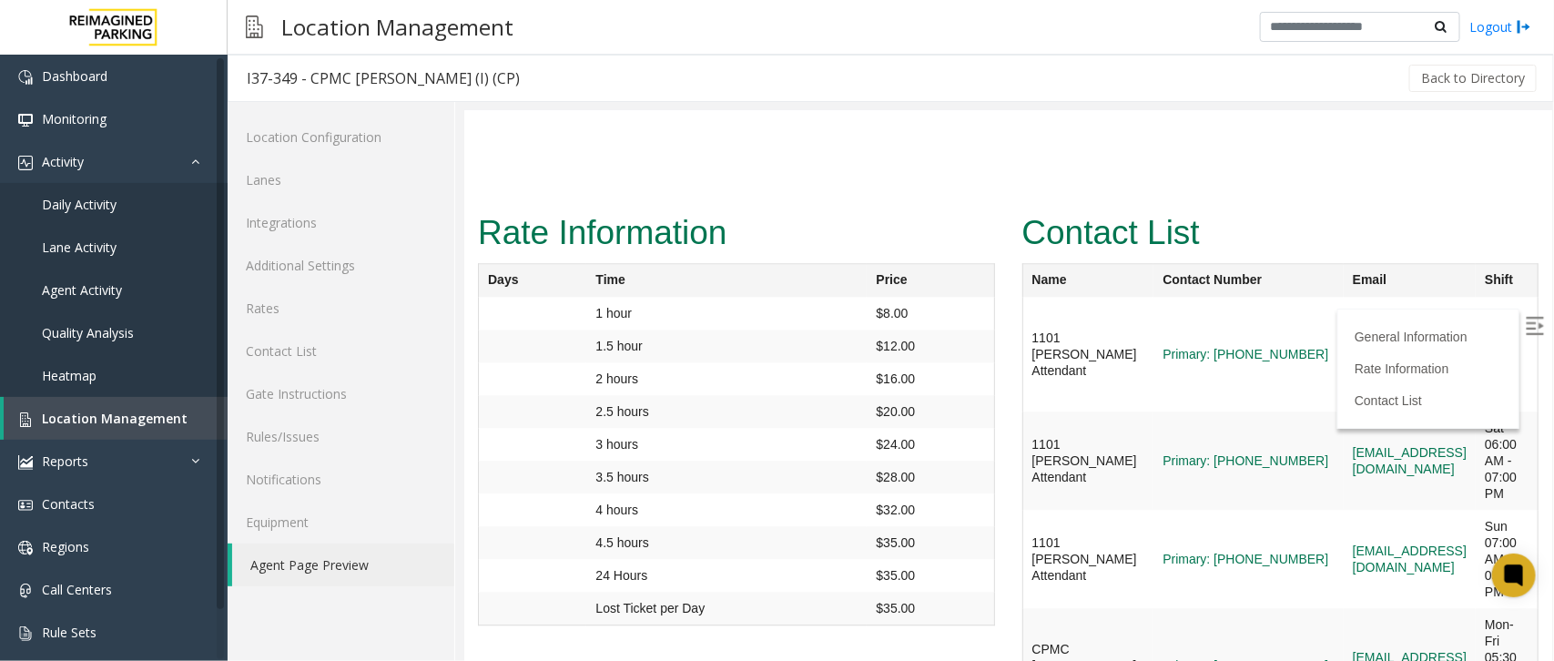
click at [1525, 325] on img at bounding box center [1534, 325] width 18 height 18
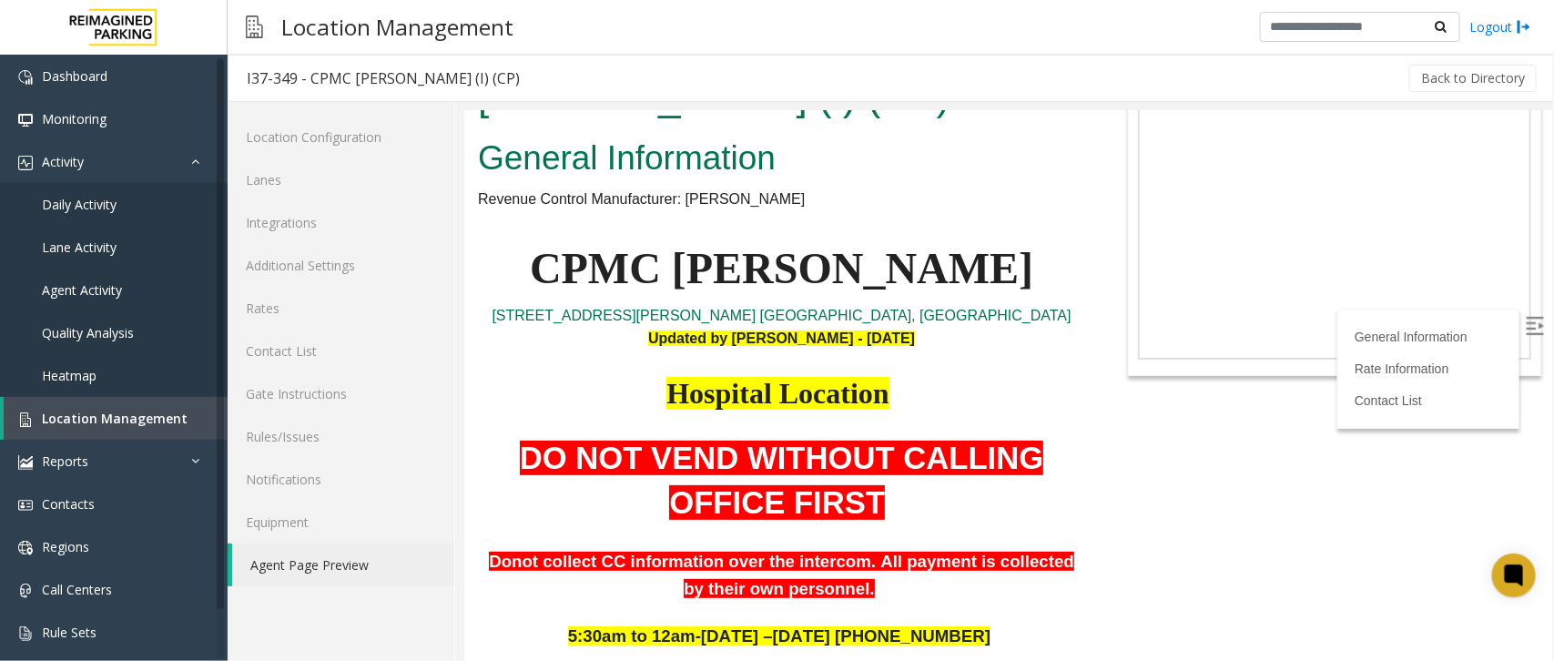
scroll to position [0, 0]
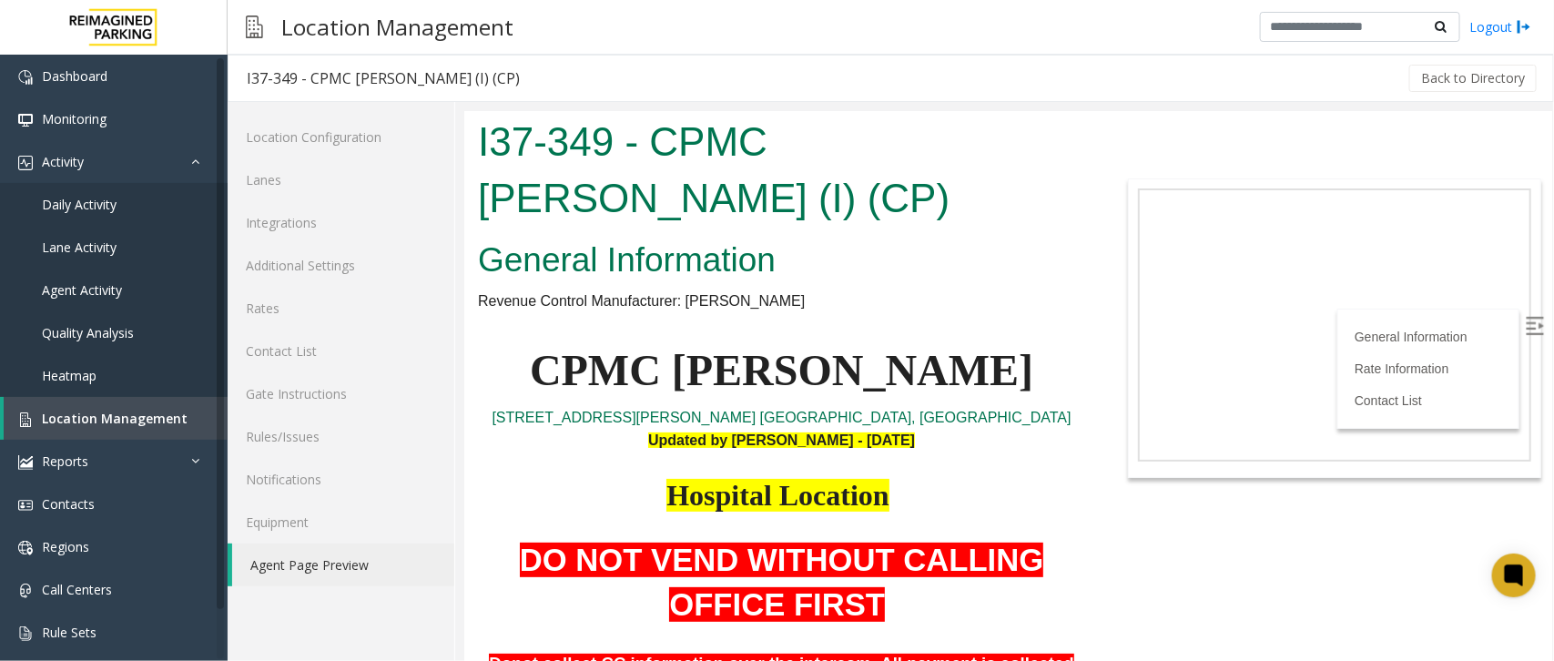
click at [933, 370] on p "CPMC [PERSON_NAME]" at bounding box center [780, 370] width 607 height 70
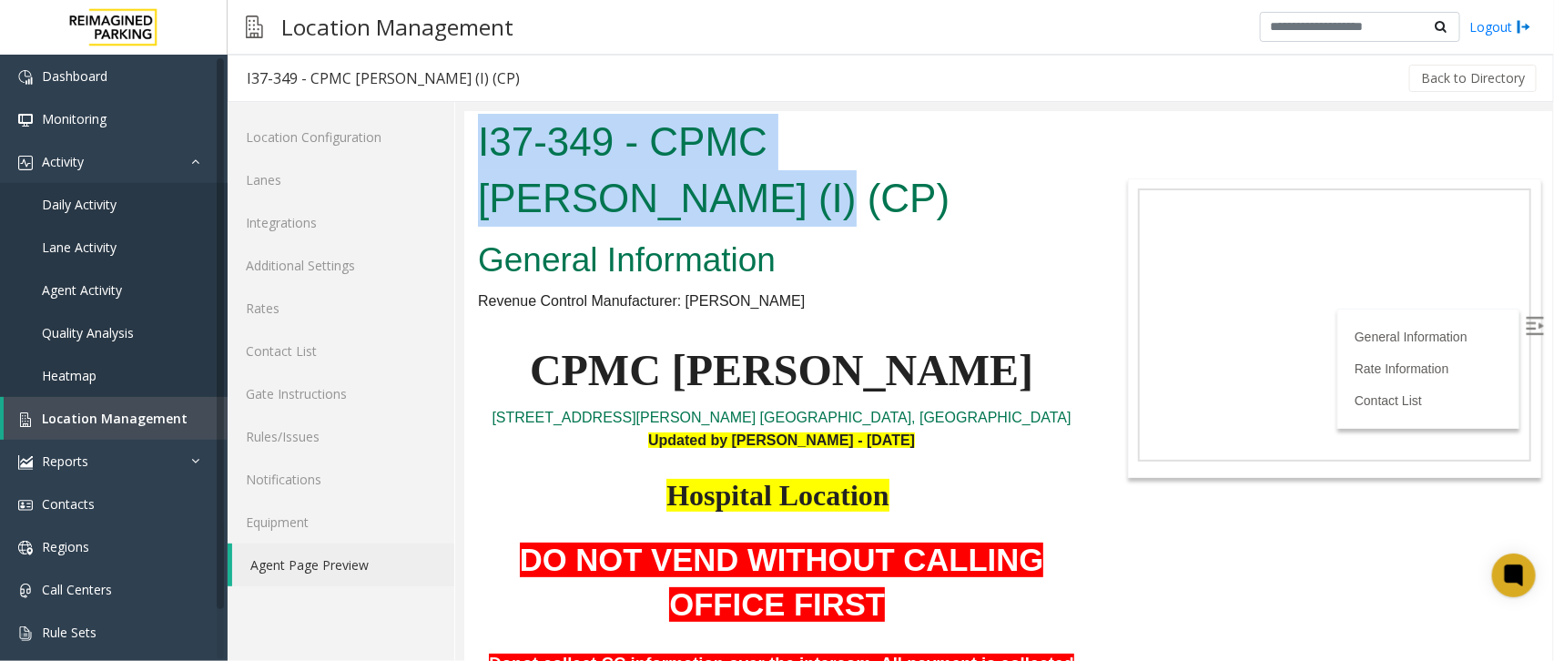
drag, startPoint x: 579, startPoint y: 202, endPoint x: 475, endPoint y: 147, distance: 117.3
click at [475, 147] on div "I37-349 - CPMC [PERSON_NAME] (I) (CP)" at bounding box center [780, 171] width 634 height 122
copy h1 "I37-349 - CPMC [PERSON_NAME] (I) (CP)"
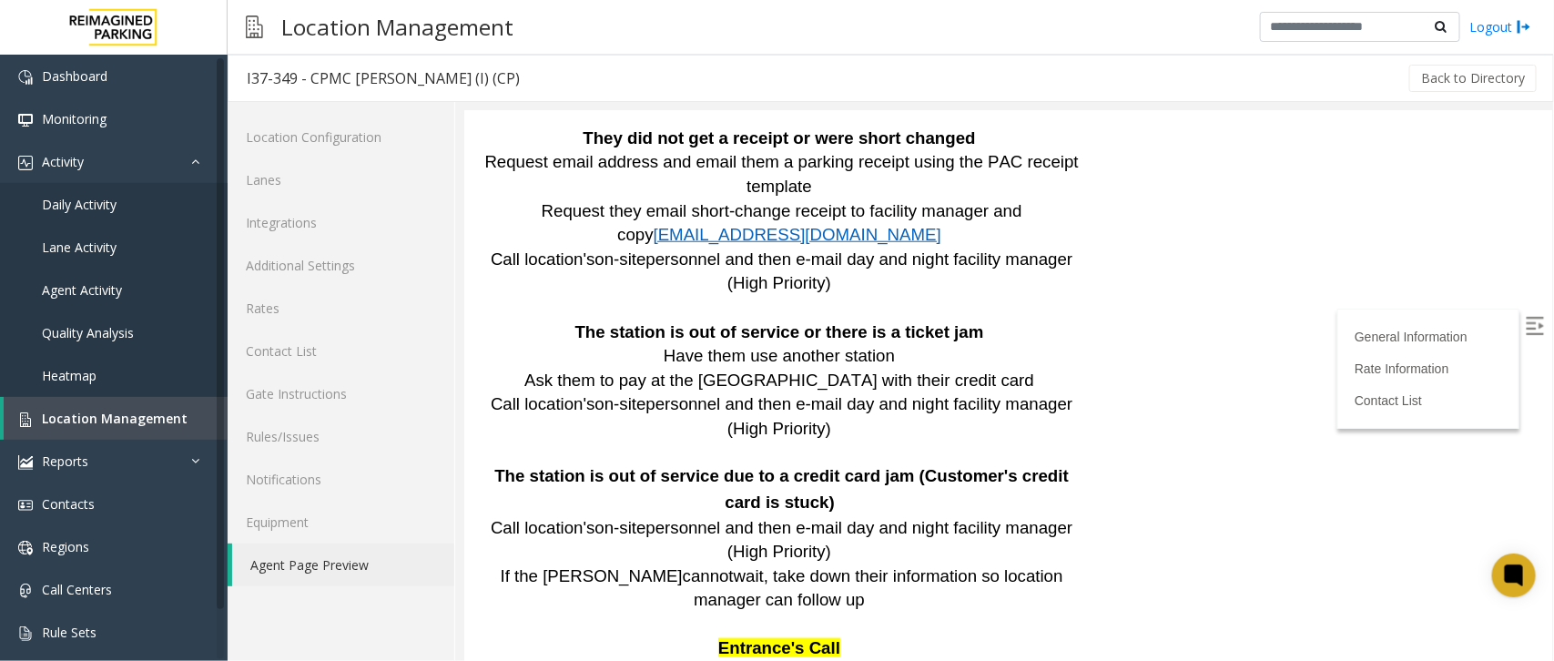
scroll to position [3706, 0]
